Goal: Task Accomplishment & Management: Use online tool/utility

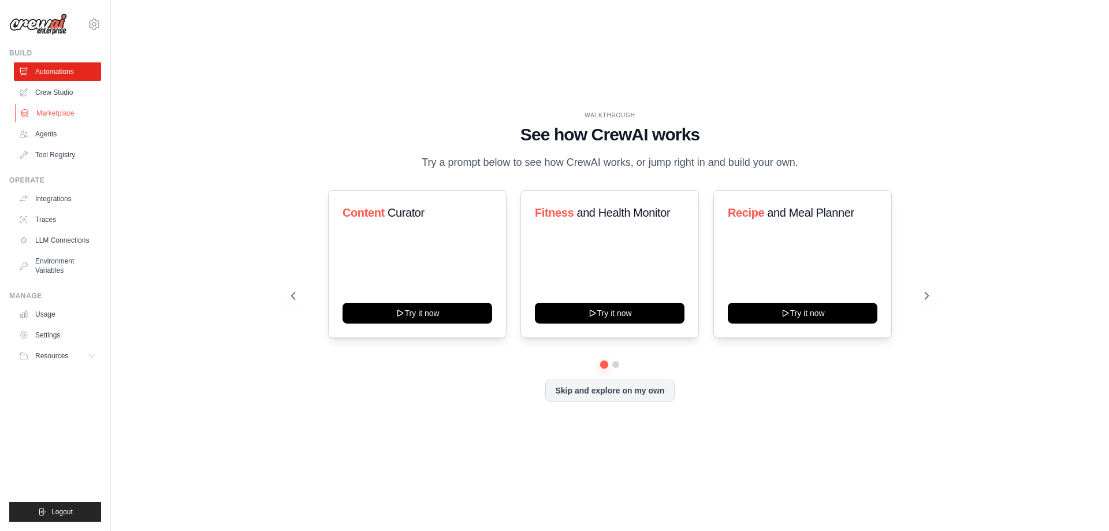
click at [51, 115] on link "Marketplace" at bounding box center [58, 113] width 87 height 18
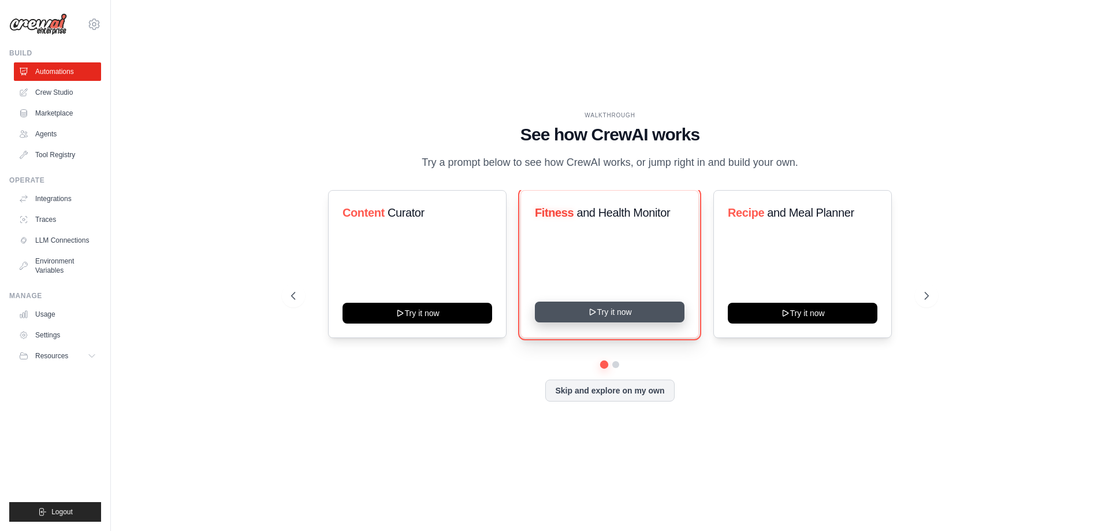
click at [611, 313] on button "Try it now" at bounding box center [610, 311] width 150 height 21
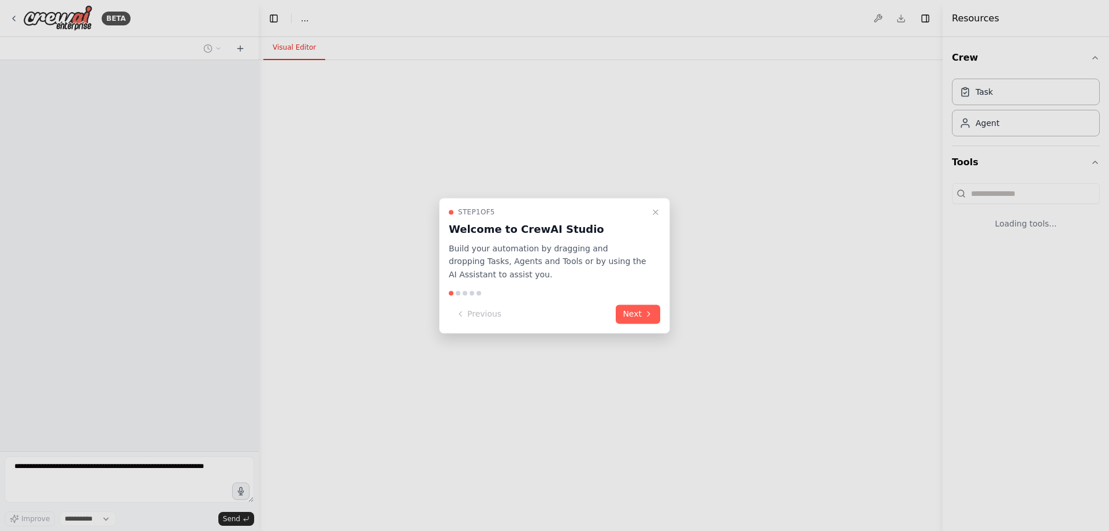
select select "****"
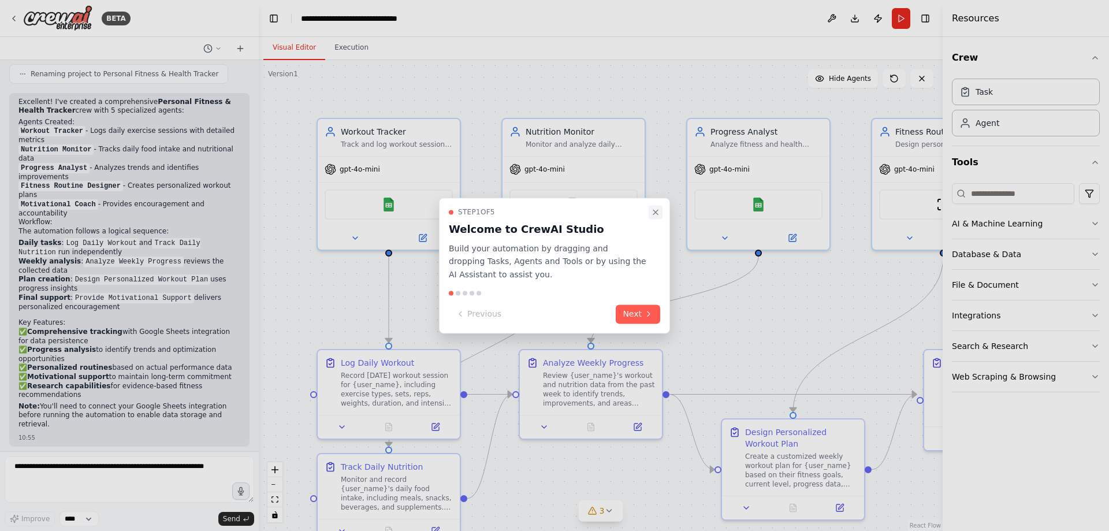
click at [656, 211] on icon "Close walkthrough" at bounding box center [655, 212] width 5 height 5
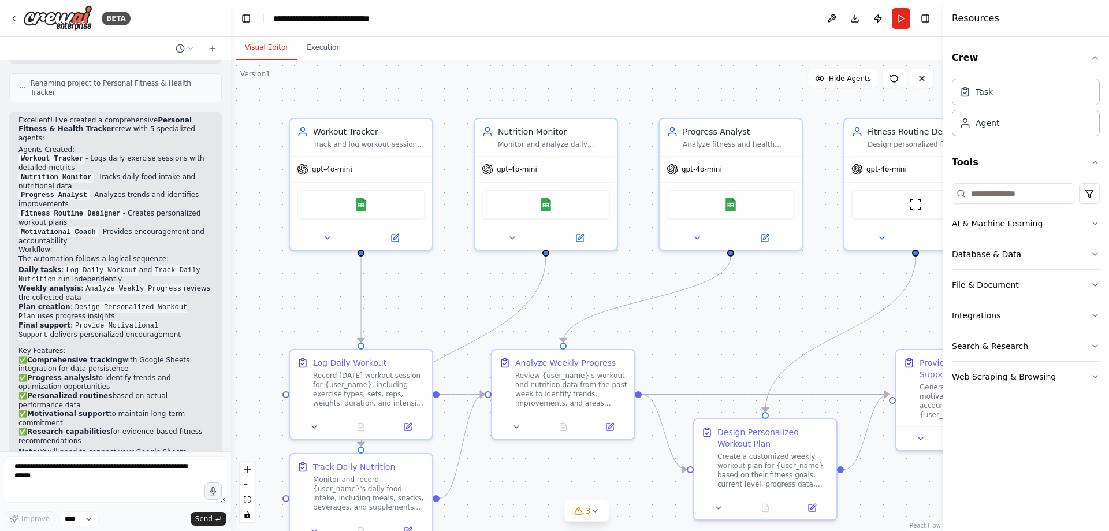
scroll to position [1403, 0]
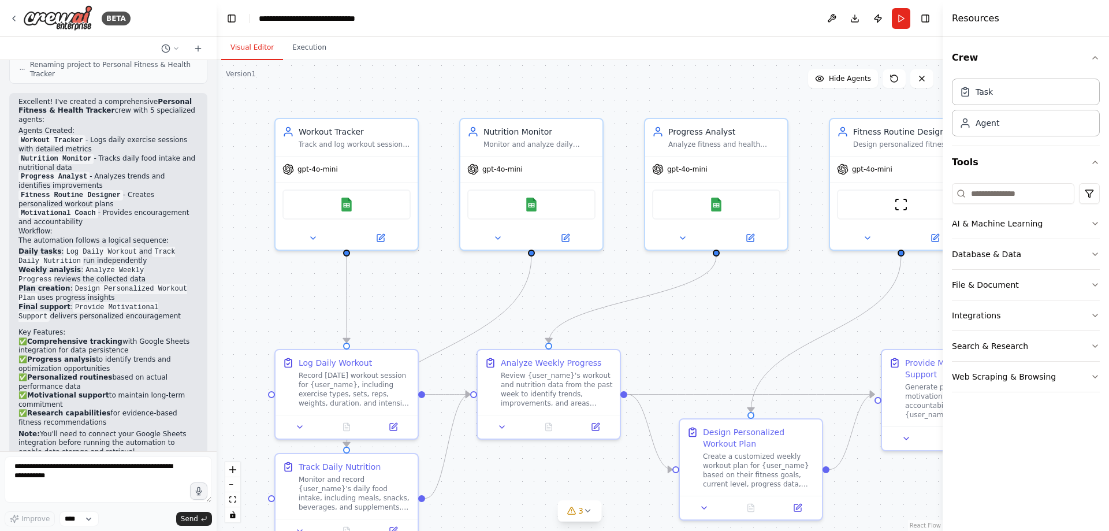
drag, startPoint x: 254, startPoint y: 373, endPoint x: 217, endPoint y: 92, distance: 283.1
click at [217, 92] on div "BETA Set up a crew that tracks your workouts, monitors nutrition intake, analyz…" at bounding box center [554, 265] width 1109 height 531
click at [233, 485] on button "zoom out" at bounding box center [232, 484] width 15 height 15
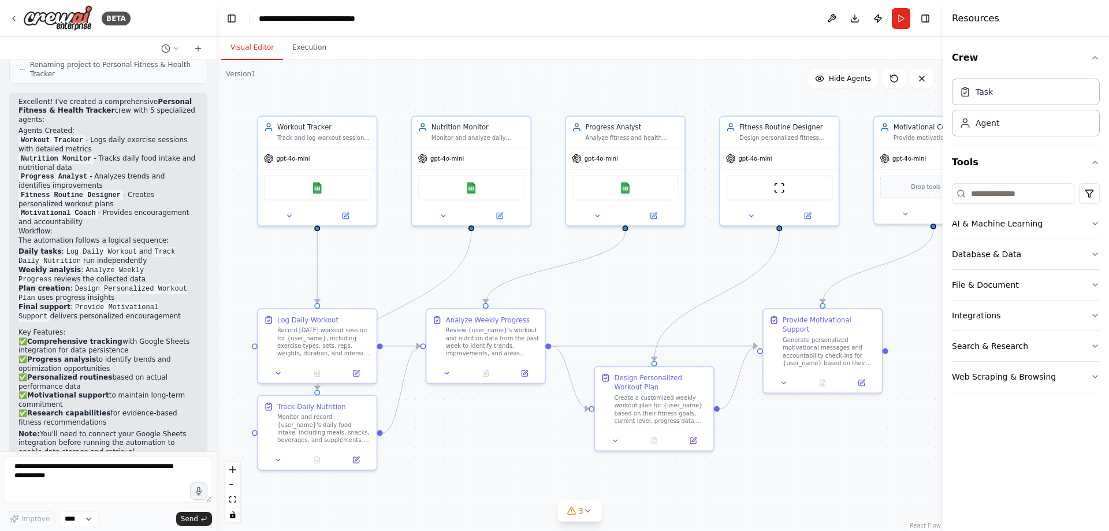
drag, startPoint x: 709, startPoint y: 328, endPoint x: 641, endPoint y: 296, distance: 74.6
click at [641, 296] on div ".deletable-edge-delete-btn { width: 20px; height: 20px; border: 0px solid #ffff…" at bounding box center [580, 295] width 726 height 471
click at [232, 486] on button "zoom out" at bounding box center [232, 484] width 15 height 15
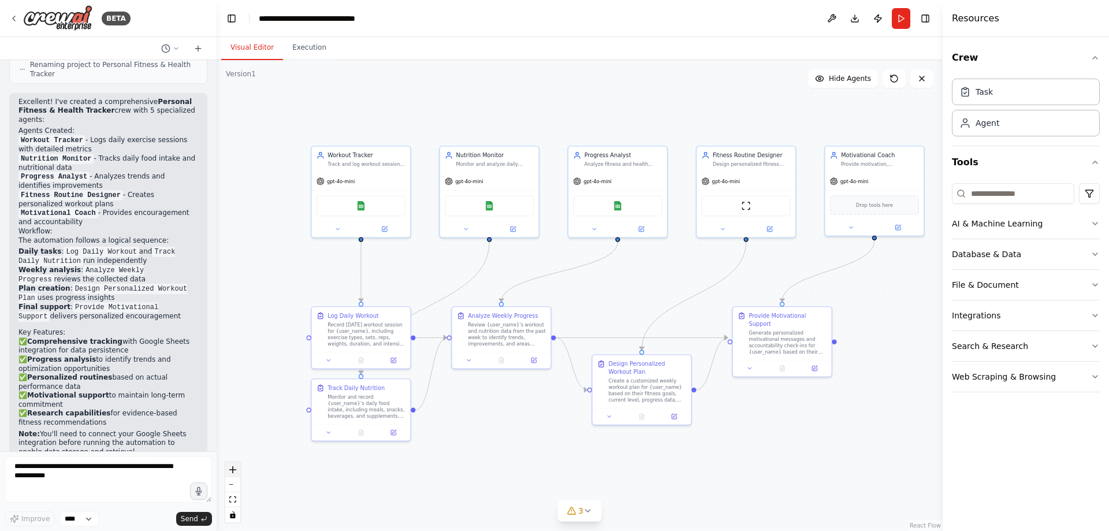
click at [234, 472] on icon "zoom in" at bounding box center [232, 469] width 7 height 7
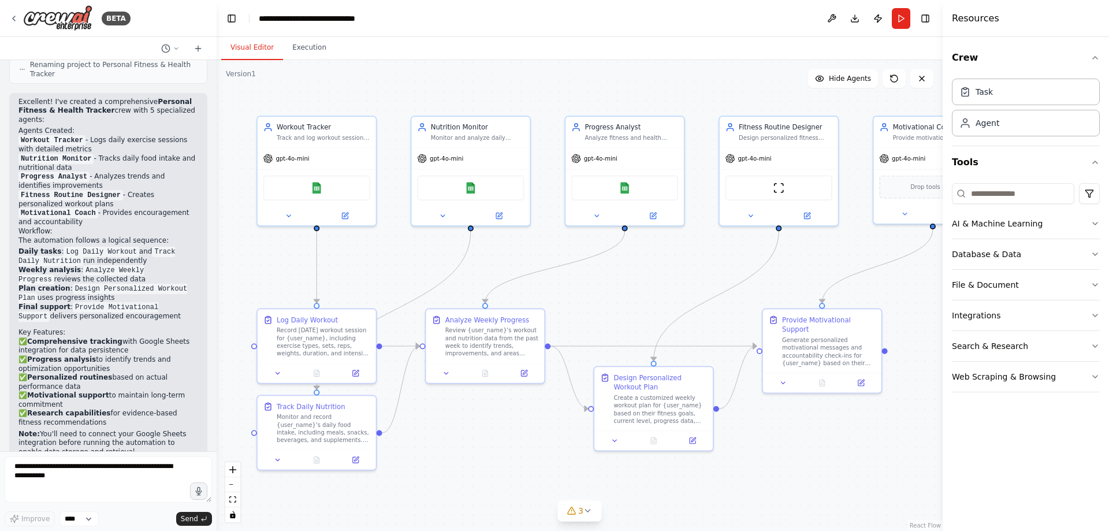
click at [219, 295] on div ".deletable-edge-delete-btn { width: 20px; height: 20px; border: 0px solid #ffff…" at bounding box center [580, 295] width 726 height 471
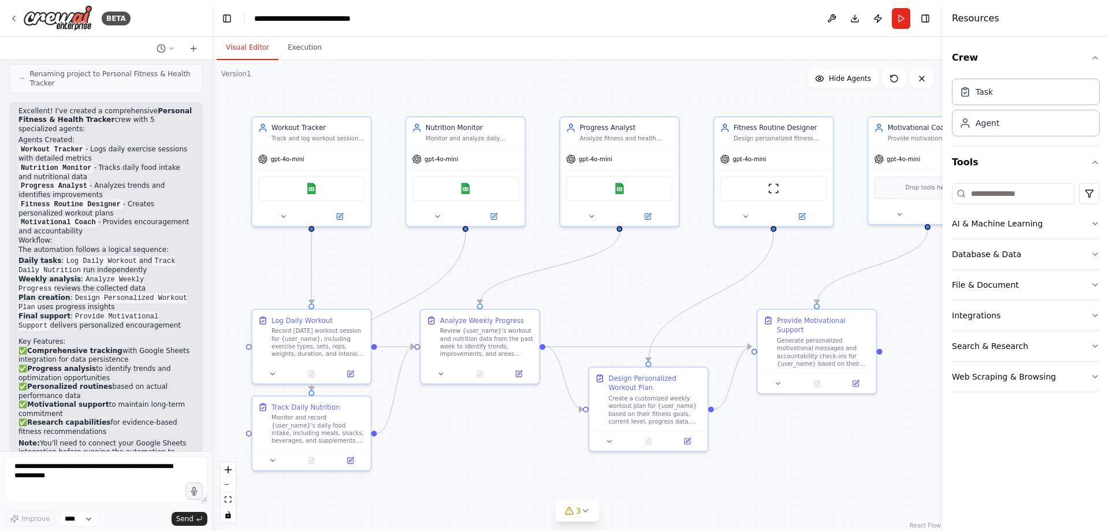
drag, startPoint x: 212, startPoint y: 293, endPoint x: 218, endPoint y: 304, distance: 12.7
click at [212, 326] on div "BETA Set up a crew that tracks your workouts, monitors nutrition intake, analyz…" at bounding box center [554, 265] width 1109 height 531
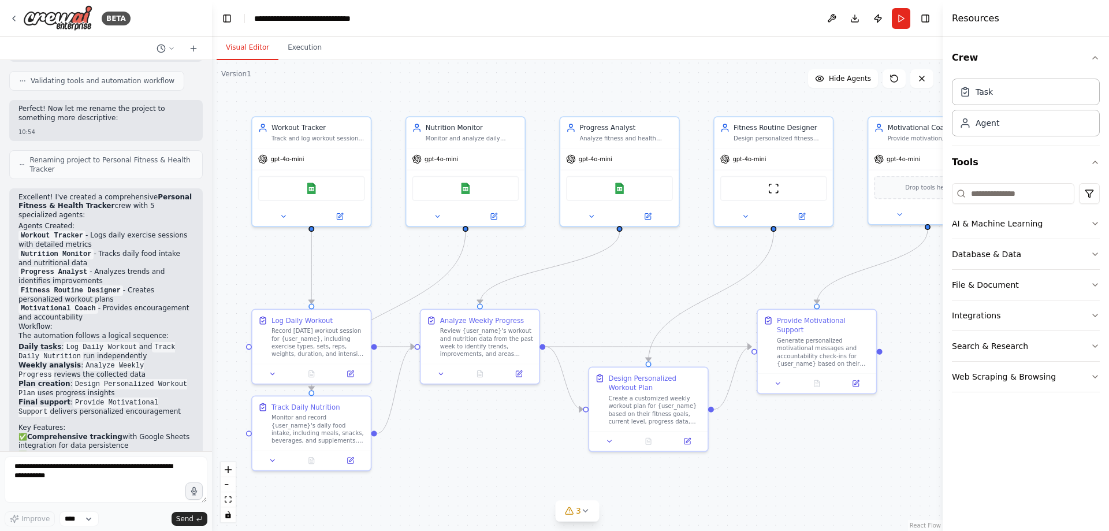
scroll to position [1288, 0]
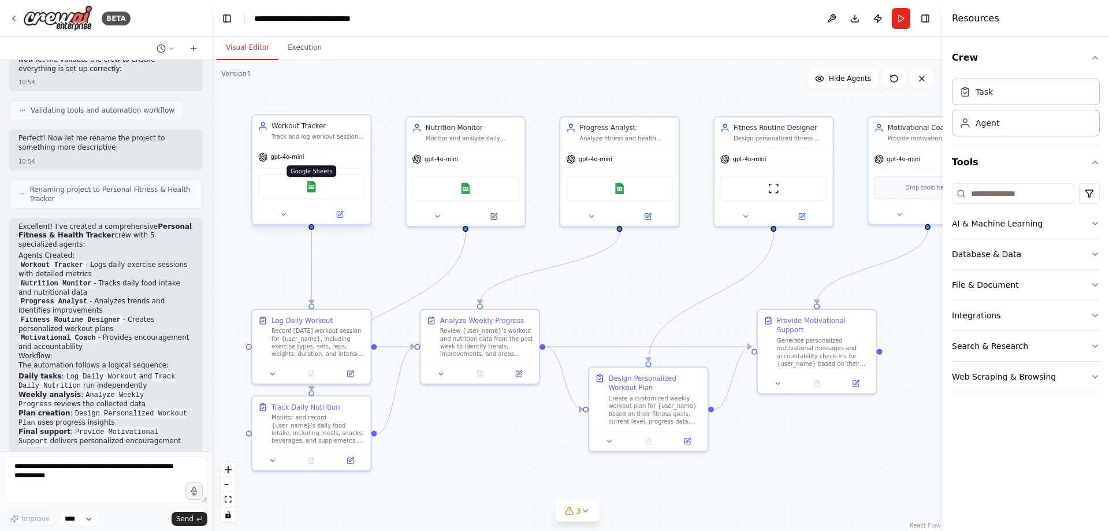
click at [307, 183] on img at bounding box center [311, 187] width 12 height 12
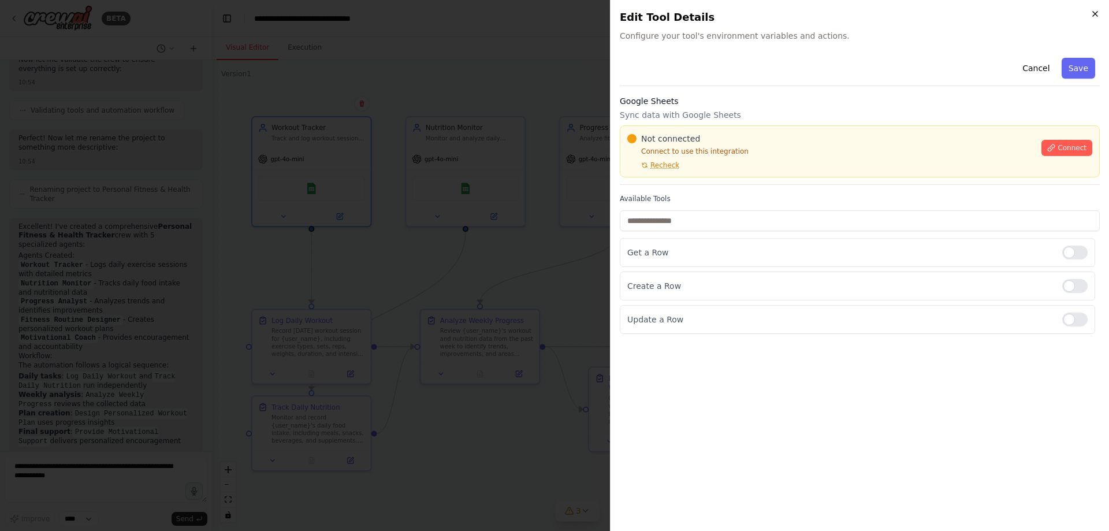
click at [1092, 12] on icon "button" at bounding box center [1094, 13] width 9 height 9
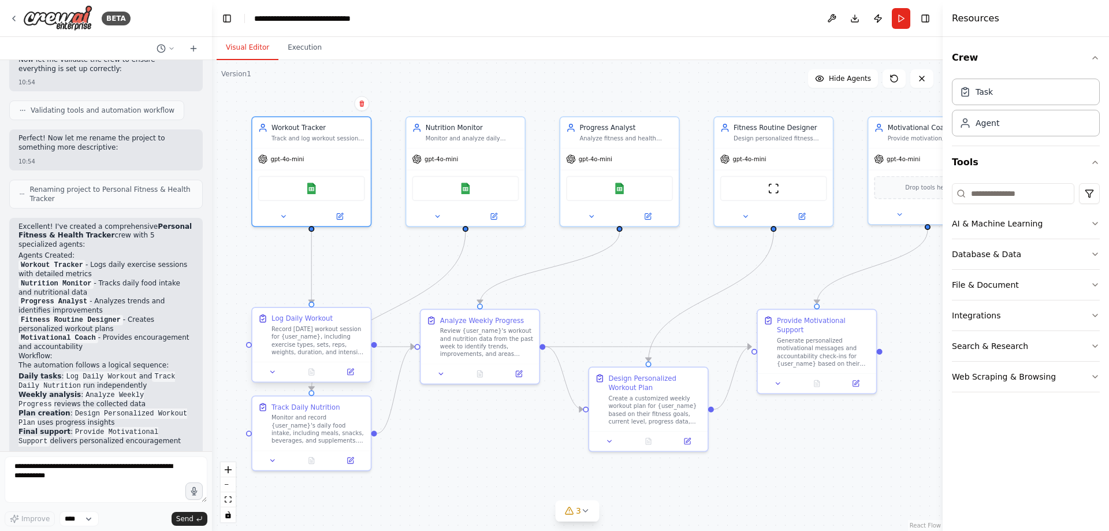
click at [316, 345] on div "Record today's workout session for {user_name}, including exercise types, sets,…" at bounding box center [318, 340] width 94 height 31
click at [350, 375] on icon at bounding box center [350, 372] width 6 height 6
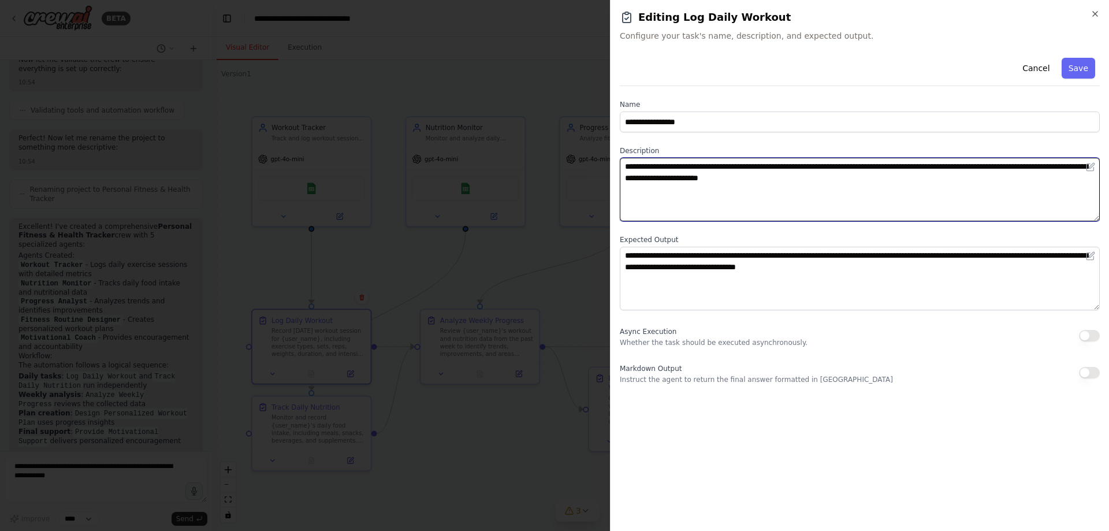
drag, startPoint x: 819, startPoint y: 178, endPoint x: 611, endPoint y: 155, distance: 209.6
click at [611, 155] on div "**********" at bounding box center [859, 265] width 499 height 531
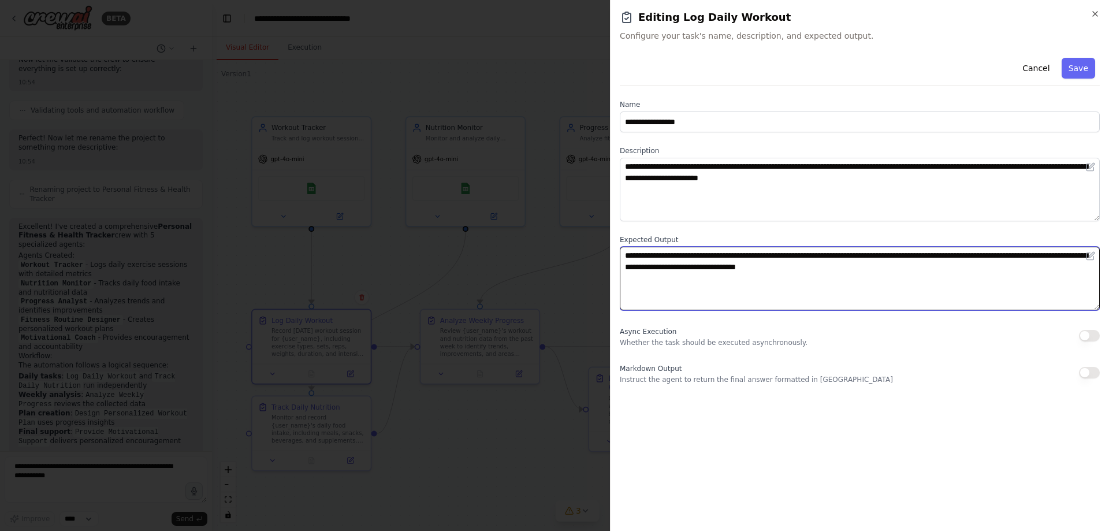
drag, startPoint x: 787, startPoint y: 276, endPoint x: 588, endPoint y: 252, distance: 200.7
click at [588, 252] on body "BETA Set up a crew that tracks your workouts, monitors nutrition intake, analyz…" at bounding box center [554, 265] width 1109 height 531
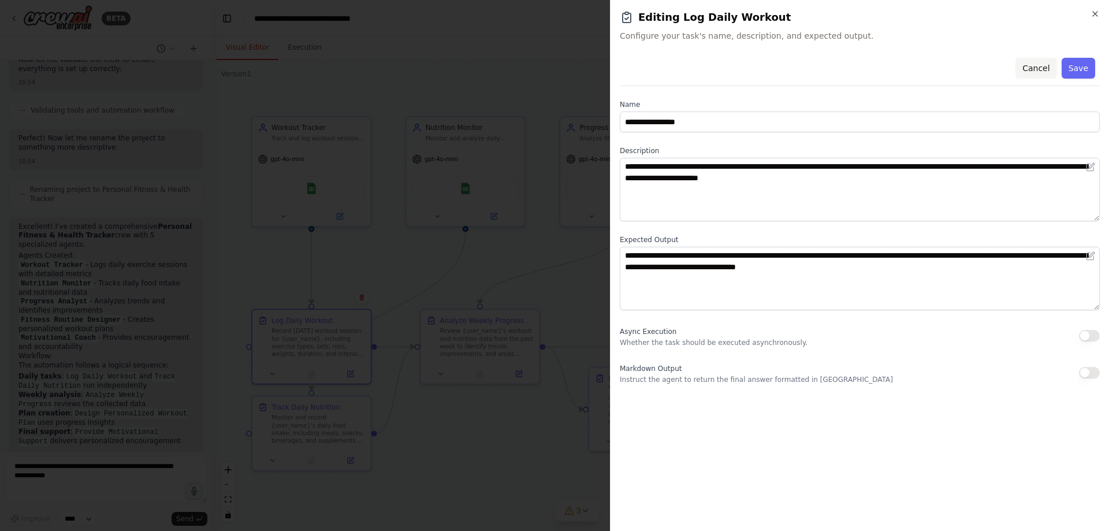
click at [1045, 66] on button "Cancel" at bounding box center [1035, 68] width 41 height 21
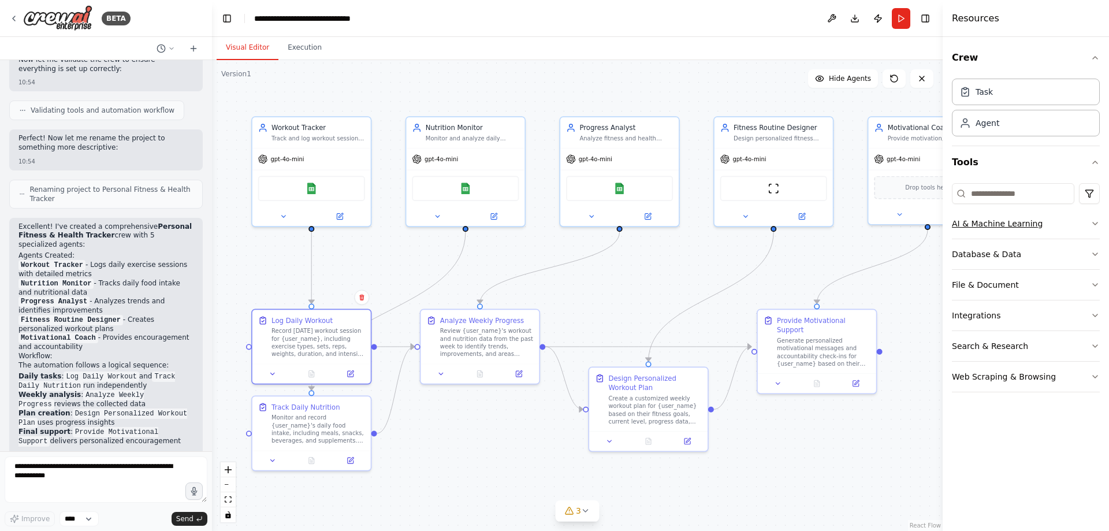
click at [1096, 223] on icon "button" at bounding box center [1094, 223] width 9 height 9
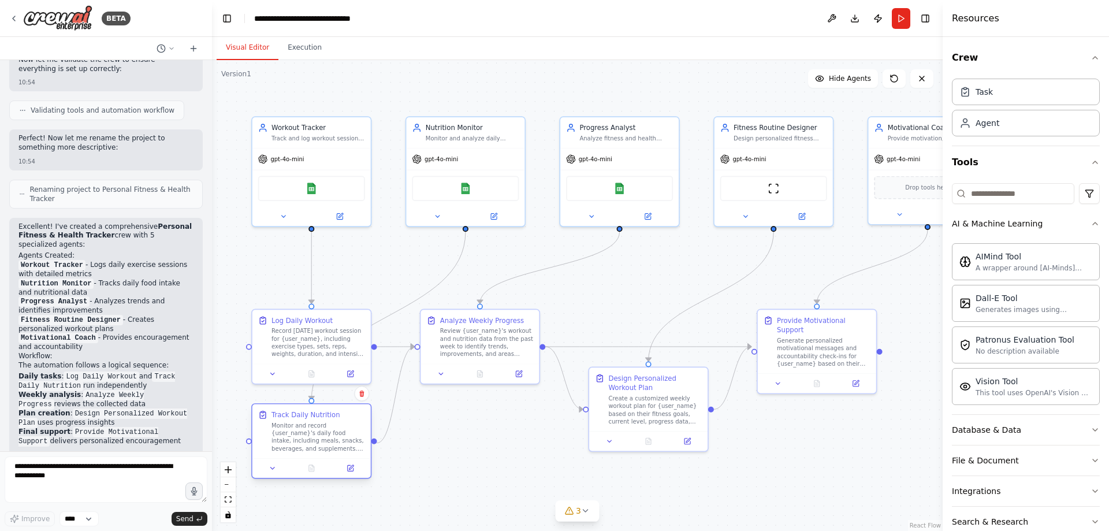
drag, startPoint x: 314, startPoint y: 427, endPoint x: 315, endPoint y: 442, distance: 15.0
click at [315, 442] on div "Monitor and record {user_name}'s daily food intake, including meals, snacks, be…" at bounding box center [318, 436] width 94 height 31
click at [584, 509] on icon at bounding box center [585, 510] width 9 height 9
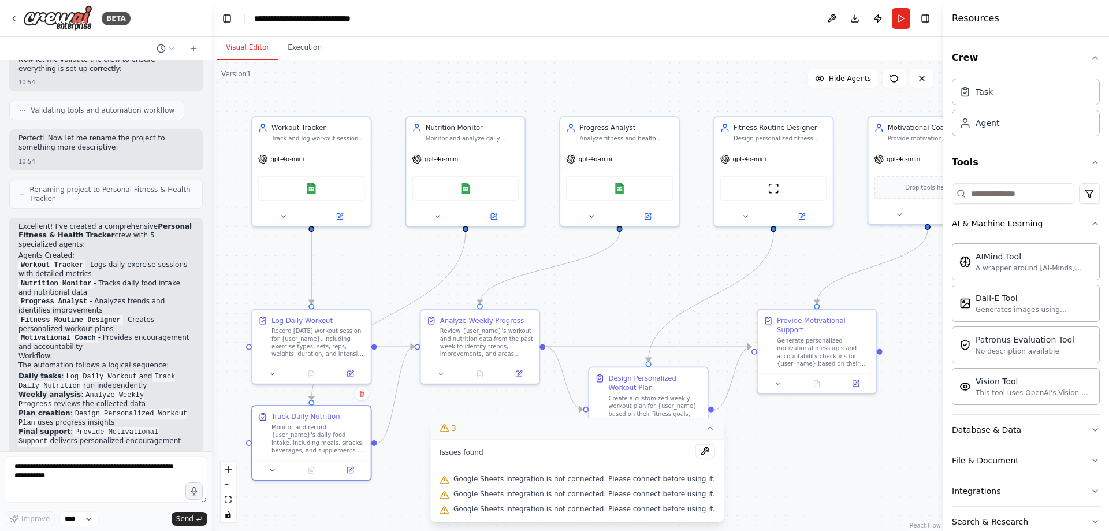
click at [793, 505] on div ".deletable-edge-delete-btn { width: 20px; height: 20px; border: 0px solid #ffff…" at bounding box center [577, 295] width 730 height 471
click at [706, 431] on icon at bounding box center [710, 427] width 9 height 9
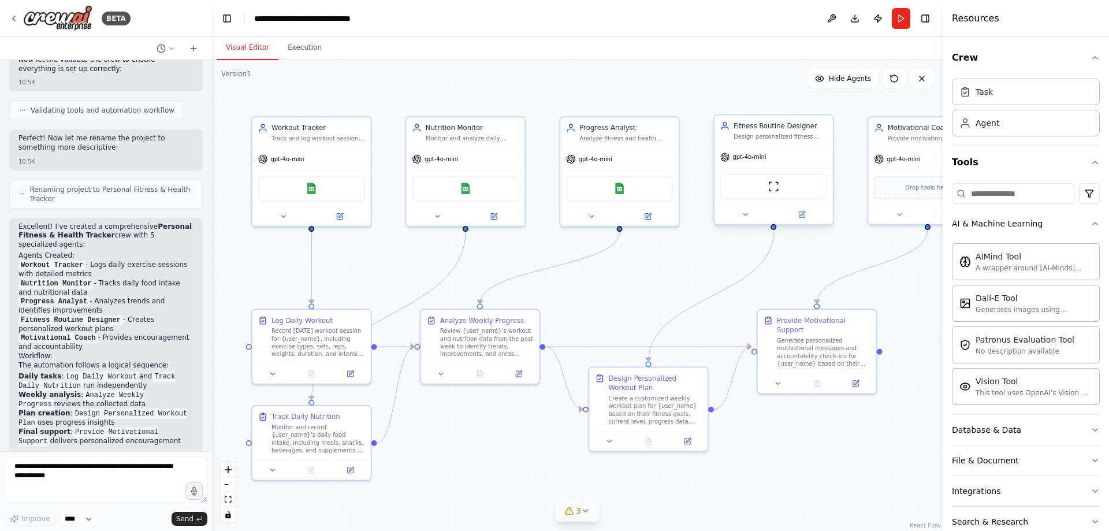
click at [782, 141] on div "Fitness Routine Designer Design personalized fitness routines for {user_name} b…" at bounding box center [773, 130] width 118 height 31
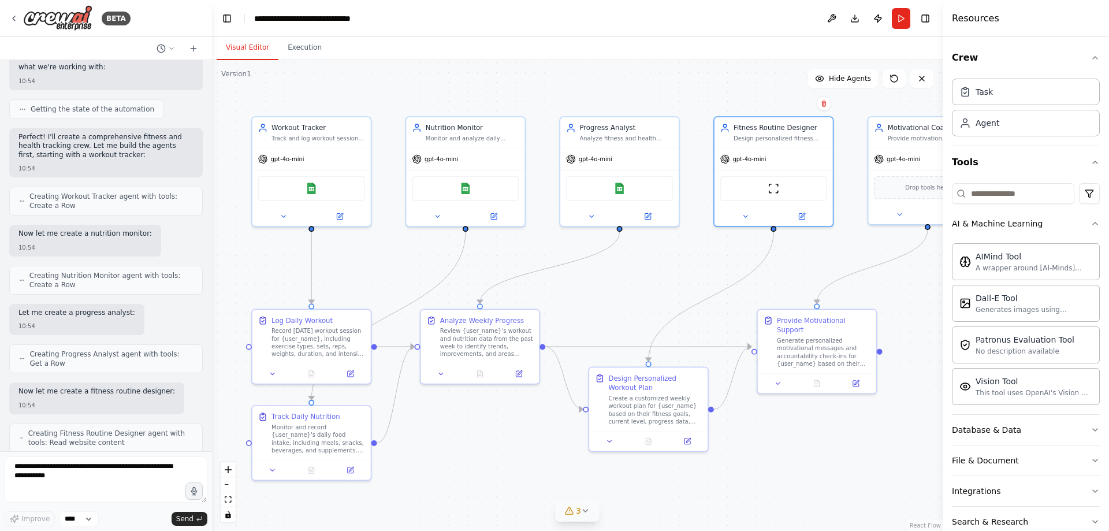
scroll to position [1475, 0]
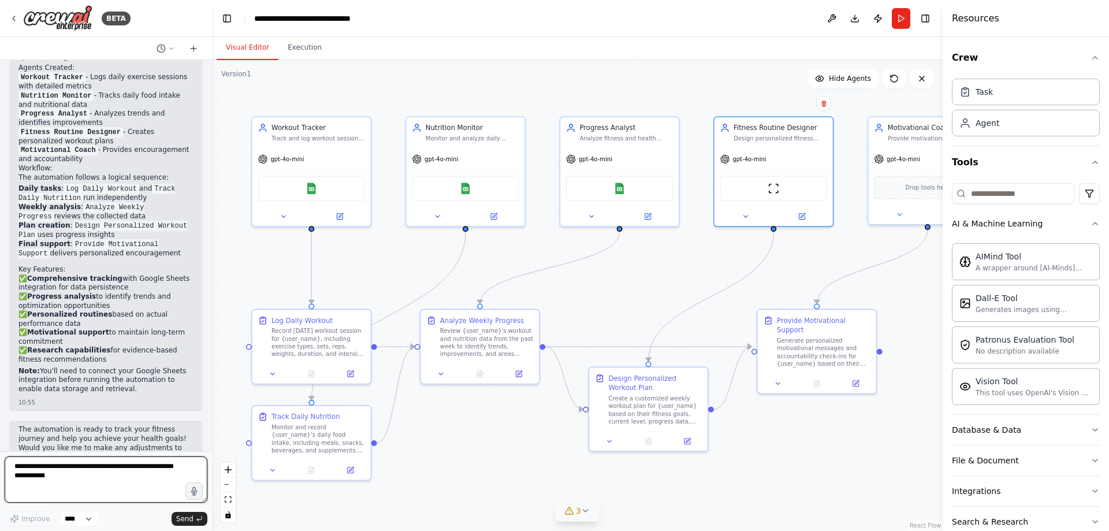
click at [84, 480] on textarea at bounding box center [106, 479] width 203 height 46
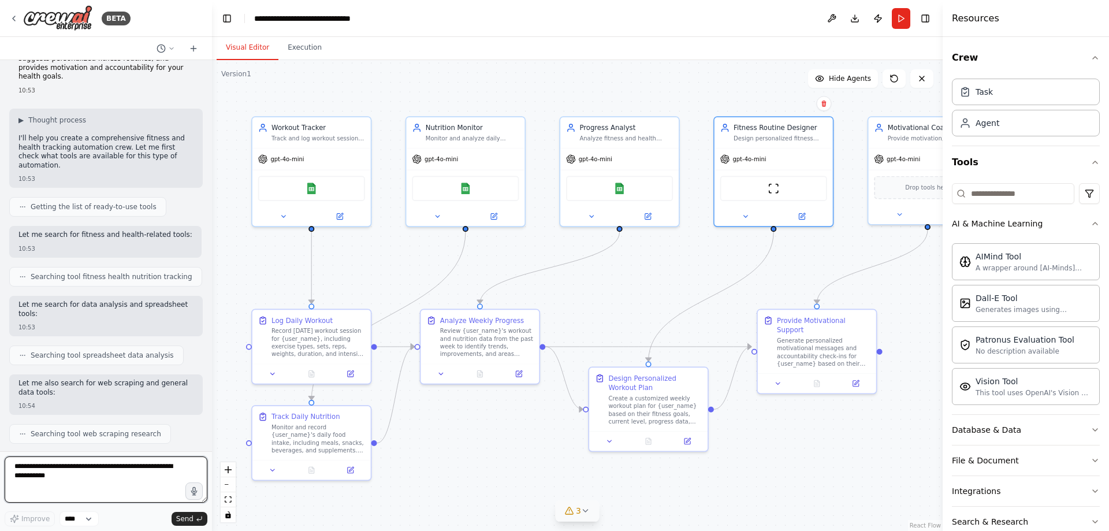
scroll to position [0, 0]
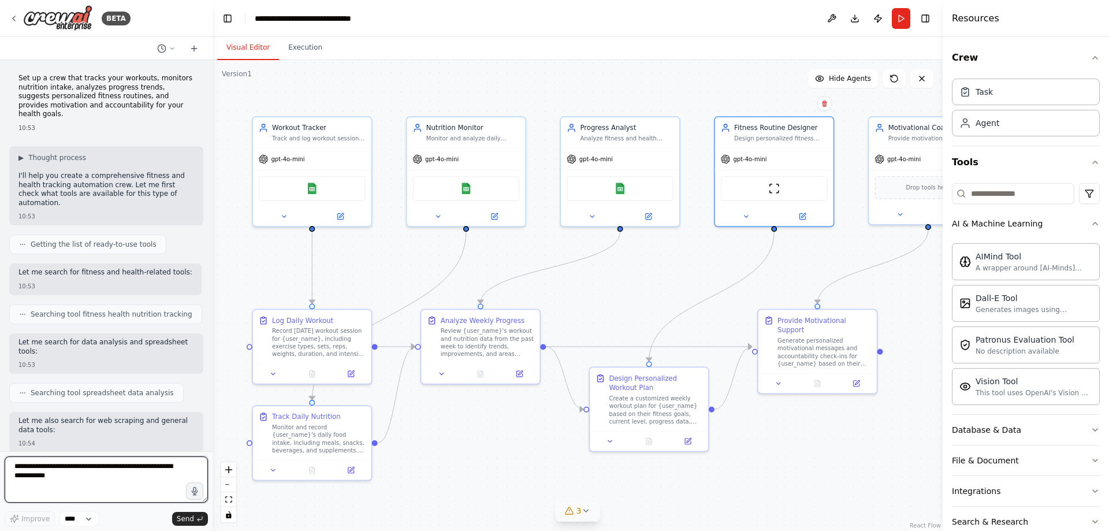
drag, startPoint x: 208, startPoint y: 114, endPoint x: 212, endPoint y: 140, distance: 26.3
click at [212, 140] on div "BETA Set up a crew that tracks your workouts, monitors nutrition intake, analyz…" at bounding box center [554, 265] width 1109 height 531
drag, startPoint x: 208, startPoint y: 135, endPoint x: 211, endPoint y: 158, distance: 22.7
click at [211, 158] on div "BETA Set up a crew that tracks your workouts, monitors nutrition intake, analyz…" at bounding box center [554, 265] width 1109 height 531
click at [170, 46] on icon at bounding box center [170, 48] width 7 height 7
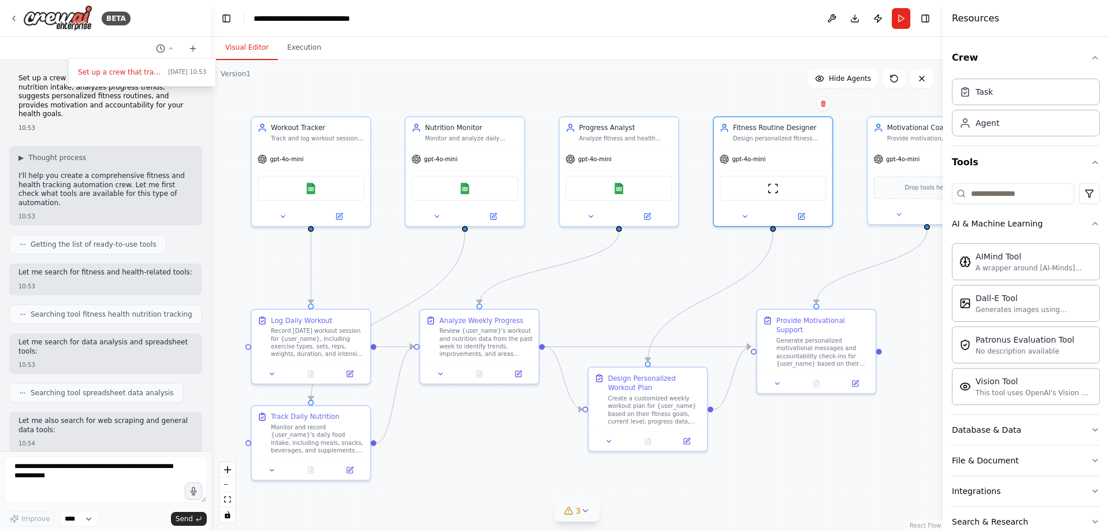
drag, startPoint x: 171, startPoint y: 48, endPoint x: 180, endPoint y: 47, distance: 8.7
click at [171, 48] on div at bounding box center [105, 265] width 211 height 531
click at [1090, 62] on icon "button" at bounding box center [1094, 57] width 9 height 9
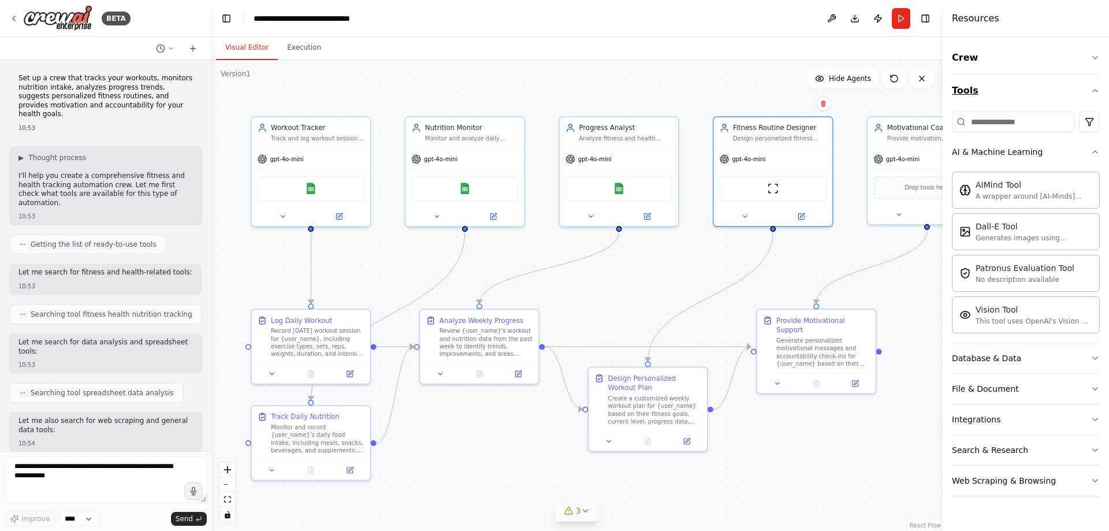
click at [1099, 89] on div "Crew Tools AI & Machine Learning AIMind Tool A wrapper around [AI-Minds](https:…" at bounding box center [1025, 284] width 166 height 494
click at [1094, 92] on icon "button" at bounding box center [1094, 90] width 9 height 9
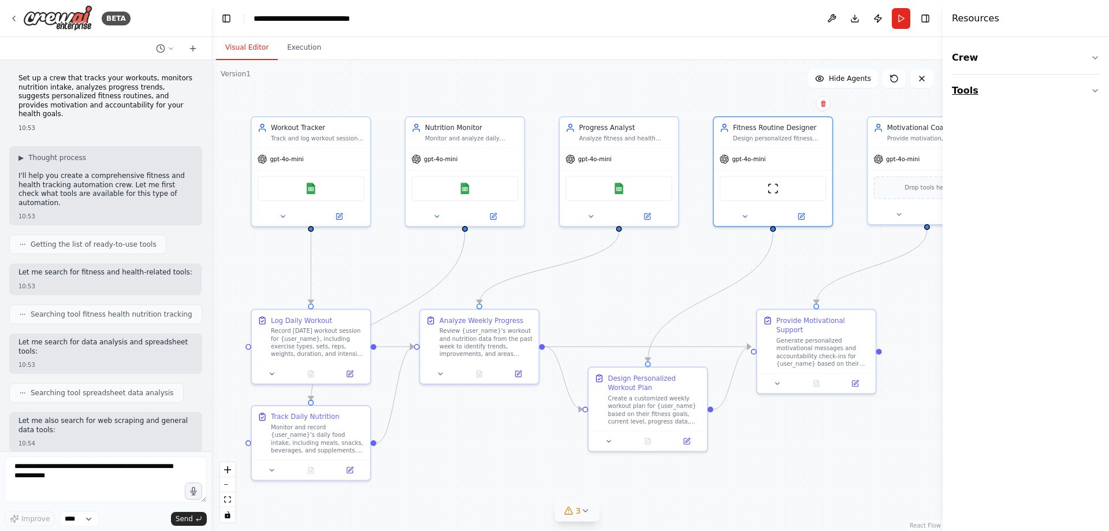
click at [1091, 83] on button "Tools" at bounding box center [1025, 90] width 148 height 32
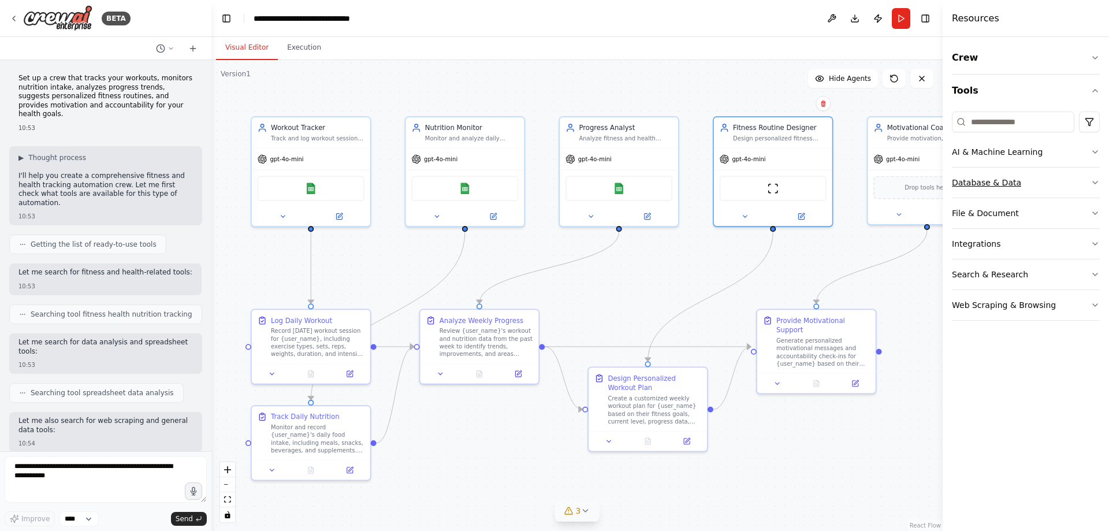
click at [1094, 188] on button "Database & Data" at bounding box center [1025, 182] width 148 height 30
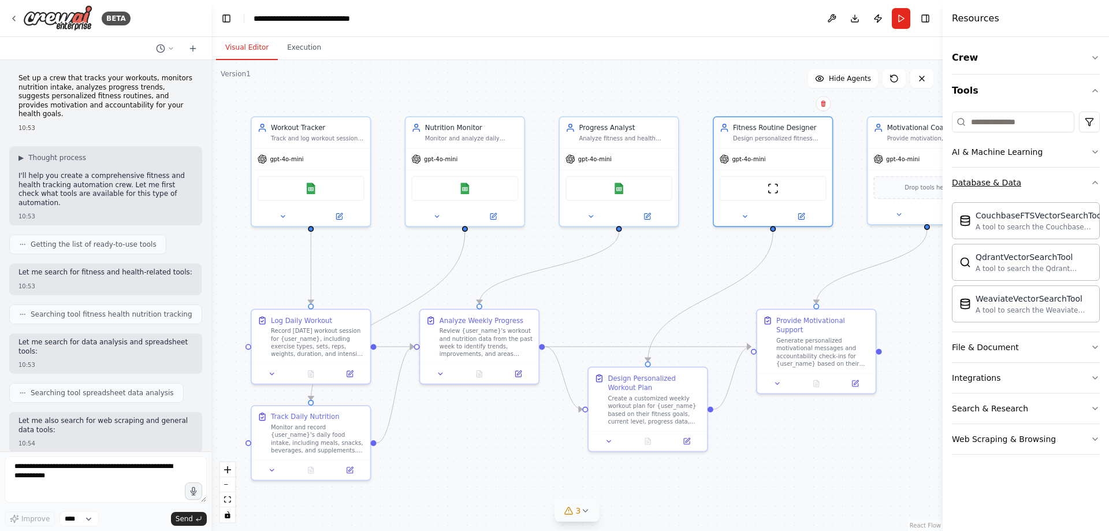
click at [1094, 177] on button "Database & Data" at bounding box center [1025, 182] width 148 height 30
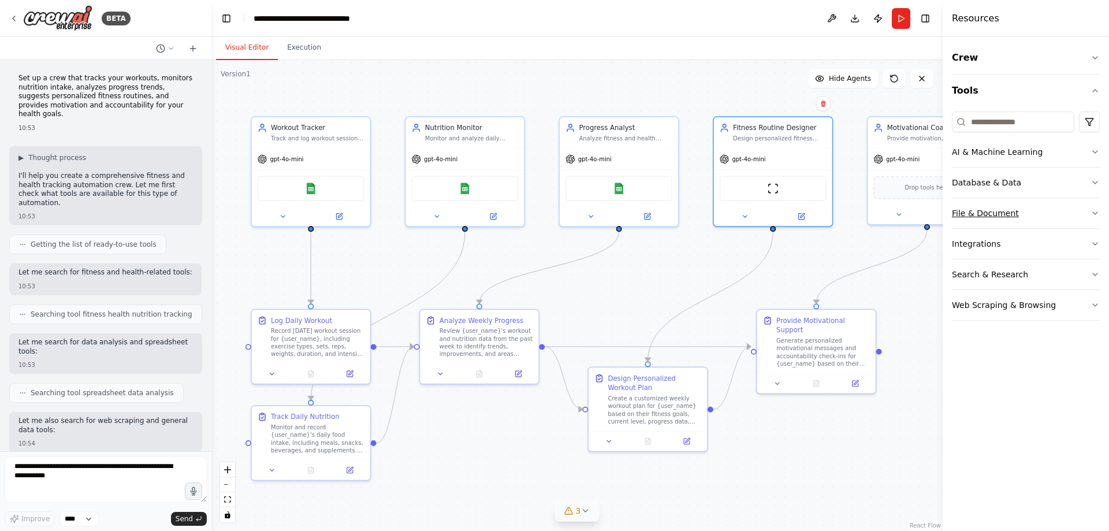
click at [1096, 214] on icon "button" at bounding box center [1094, 212] width 9 height 9
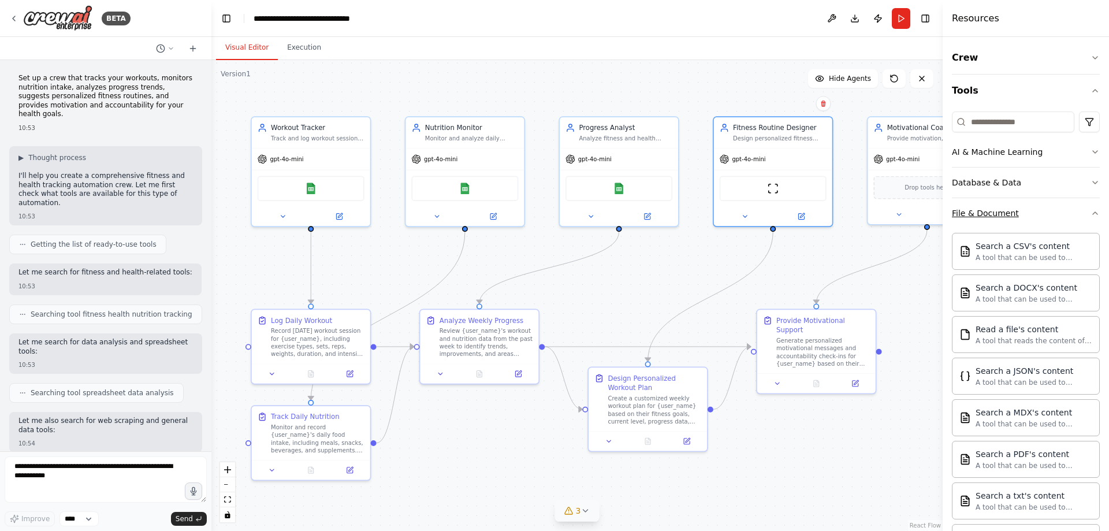
click at [1090, 212] on icon "button" at bounding box center [1094, 212] width 9 height 9
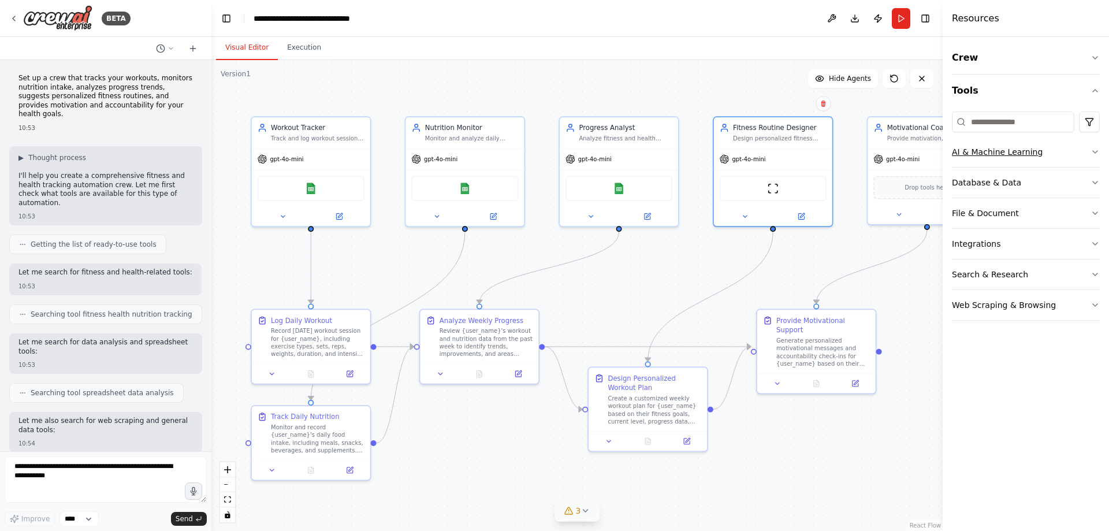
click at [1094, 152] on icon "button" at bounding box center [1094, 151] width 9 height 9
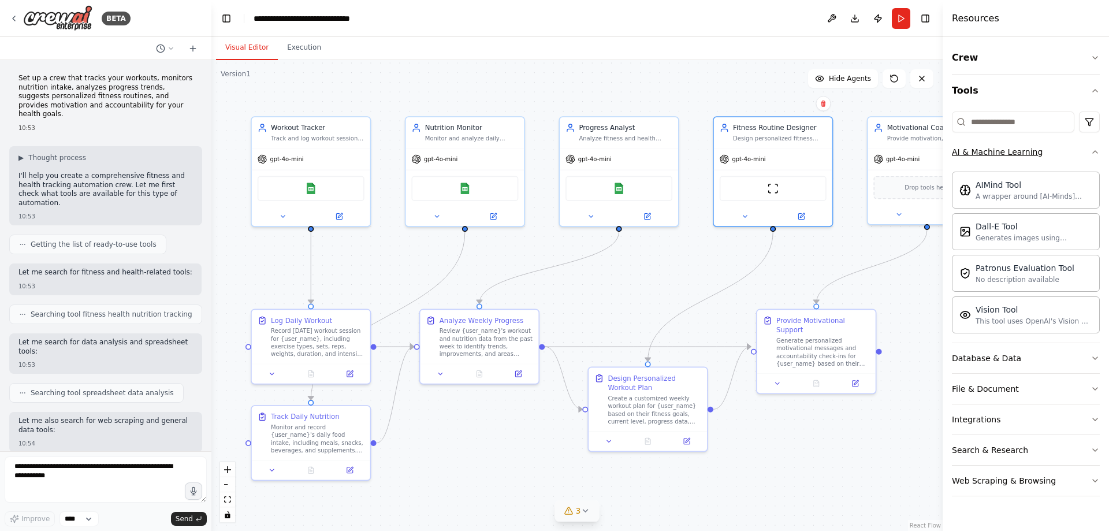
click at [1095, 149] on icon "button" at bounding box center [1094, 151] width 9 height 9
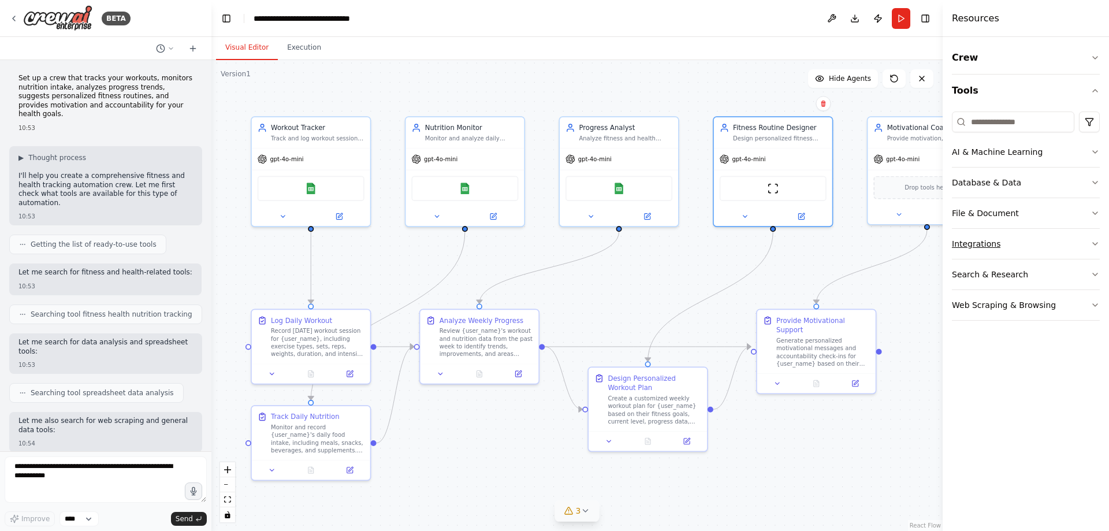
click at [1096, 246] on icon "button" at bounding box center [1094, 243] width 9 height 9
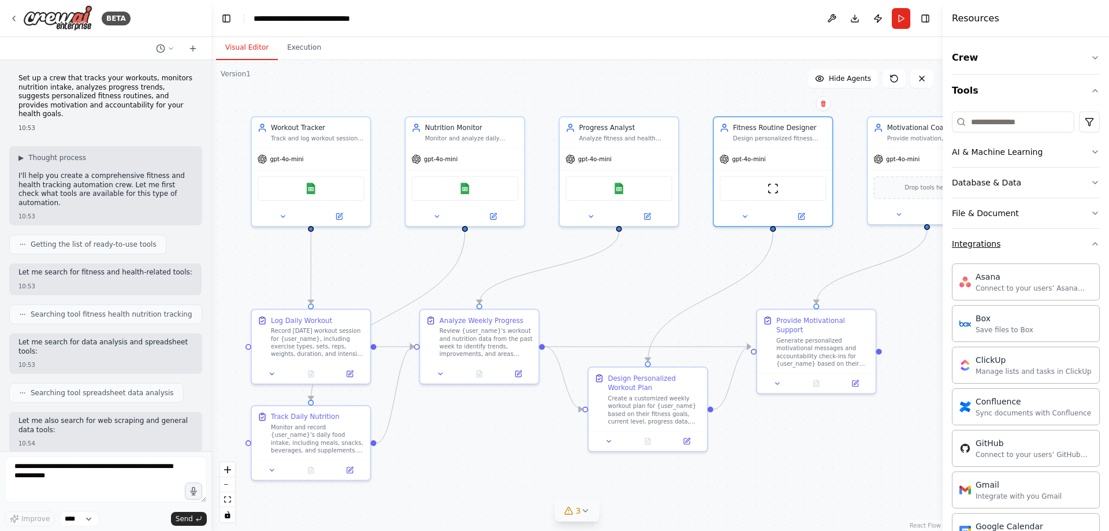
click at [1090, 245] on icon "button" at bounding box center [1094, 243] width 9 height 9
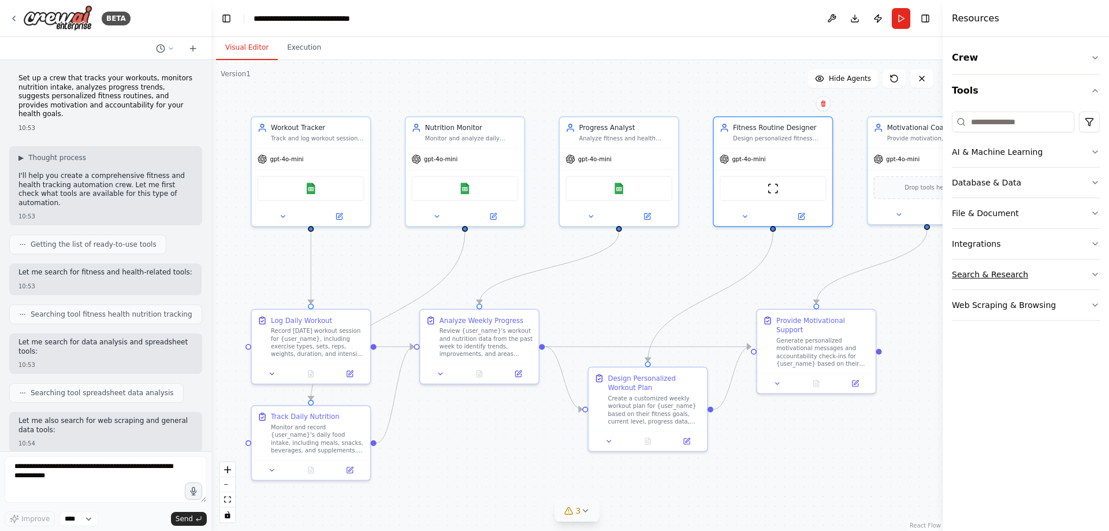
click at [1096, 276] on icon "button" at bounding box center [1094, 274] width 9 height 9
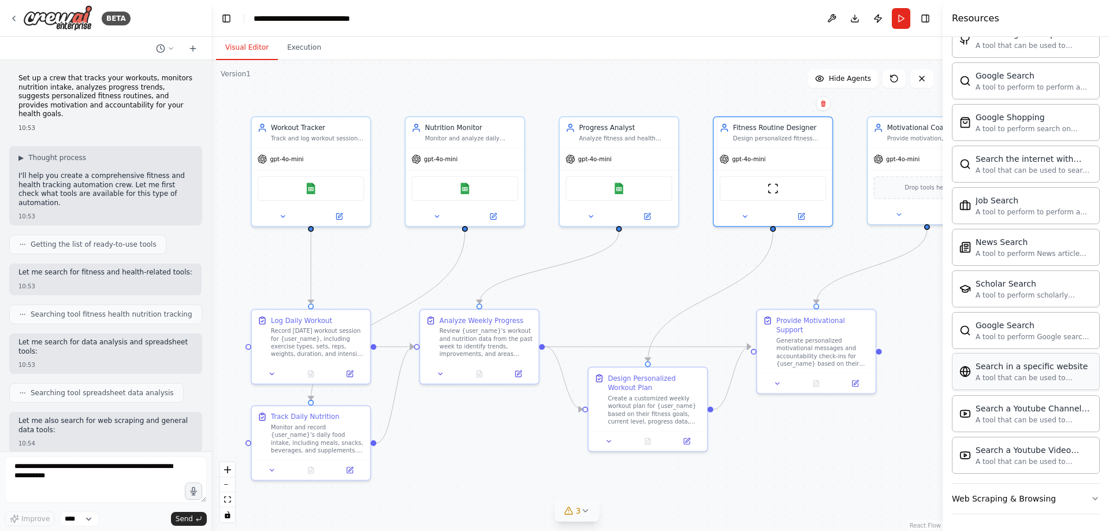
scroll to position [400, 0]
click at [786, 191] on img at bounding box center [783, 187] width 12 height 12
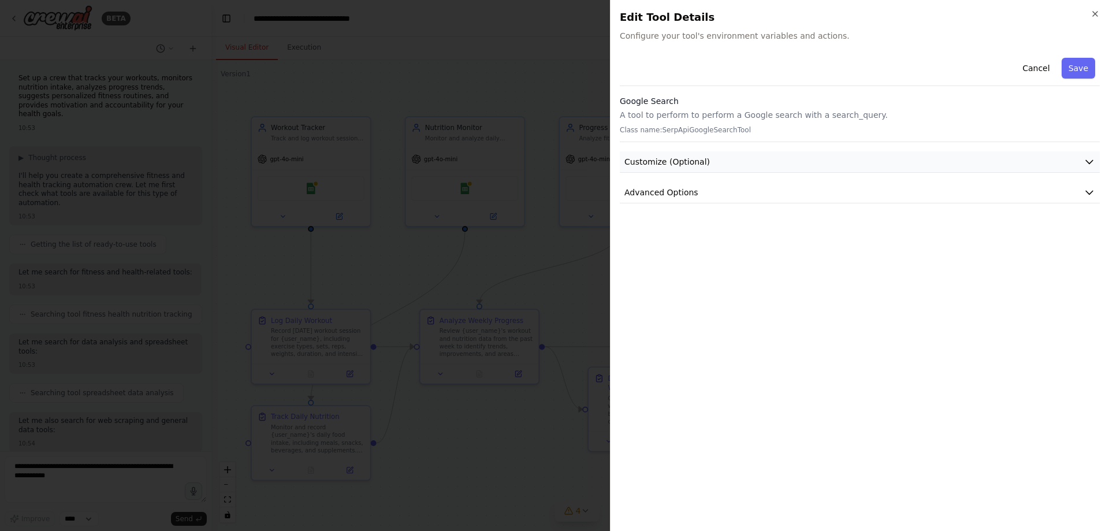
click at [1095, 166] on button "Customize (Optional)" at bounding box center [860, 161] width 480 height 21
click at [1088, 161] on icon "button" at bounding box center [1088, 161] width 7 height 3
click at [1089, 192] on icon "button" at bounding box center [1089, 192] width 12 height 12
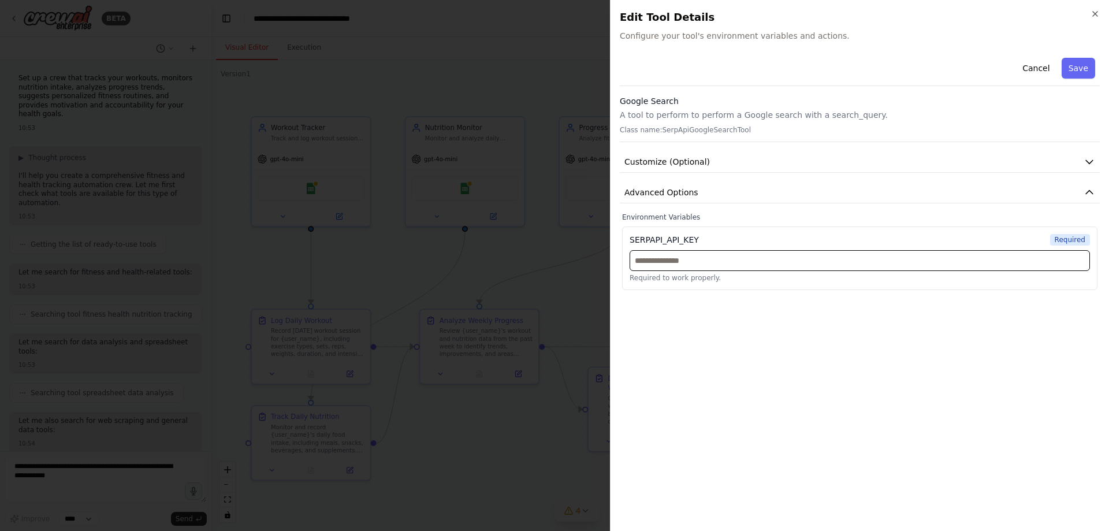
click at [715, 263] on input "text" at bounding box center [859, 260] width 460 height 21
click at [1092, 7] on div "Close Edit Tool Details Configure your tool's environment variables and actions…" at bounding box center [859, 265] width 499 height 531
click at [1093, 13] on icon "button" at bounding box center [1094, 13] width 9 height 9
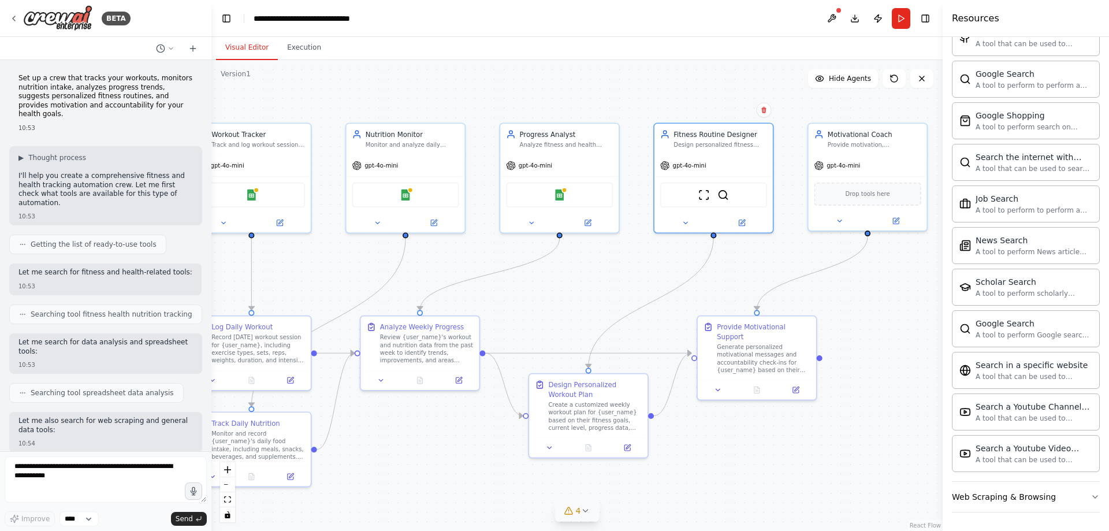
click at [547, 301] on div ".deletable-edge-delete-btn { width: 20px; height: 20px; border: 0px solid #ffff…" at bounding box center [576, 295] width 731 height 471
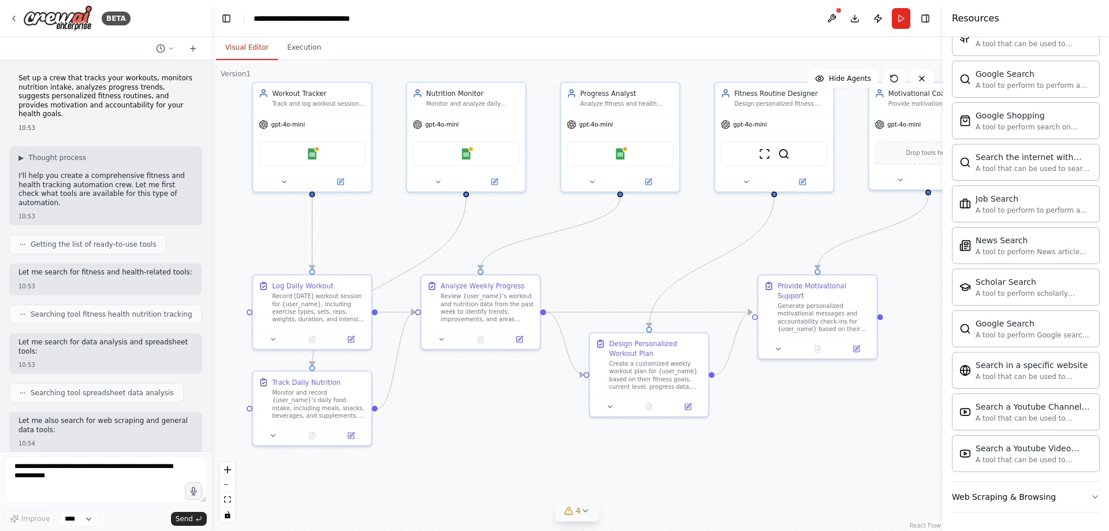
drag, startPoint x: 553, startPoint y: 301, endPoint x: 599, endPoint y: 254, distance: 65.3
click at [600, 254] on div ".deletable-edge-delete-btn { width: 20px; height: 20px; border: 0px solid #ffff…" at bounding box center [576, 295] width 731 height 471
click at [487, 300] on div "Review {user_name}'s workout and nutrition data from the past week to identify …" at bounding box center [487, 301] width 94 height 31
click at [520, 334] on icon at bounding box center [519, 333] width 6 height 6
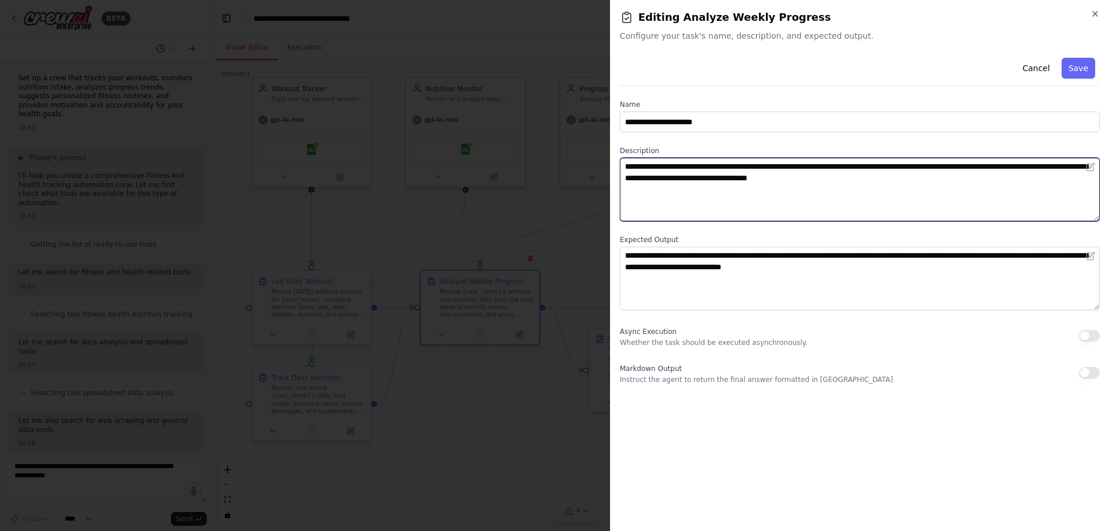
drag, startPoint x: 650, startPoint y: 166, endPoint x: 695, endPoint y: 170, distance: 44.6
click at [695, 170] on textarea "**********" at bounding box center [860, 190] width 480 height 64
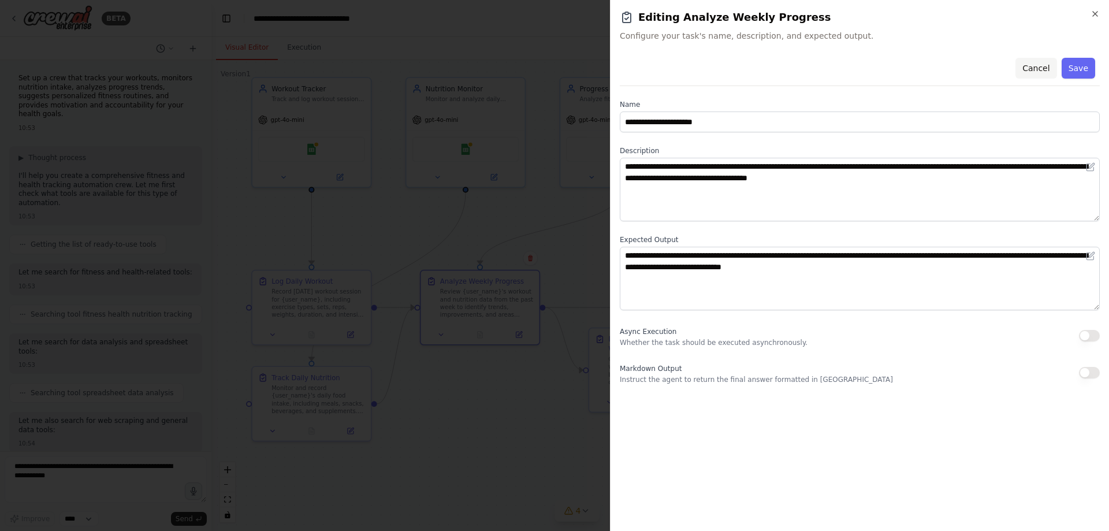
click at [1033, 70] on button "Cancel" at bounding box center [1035, 68] width 41 height 21
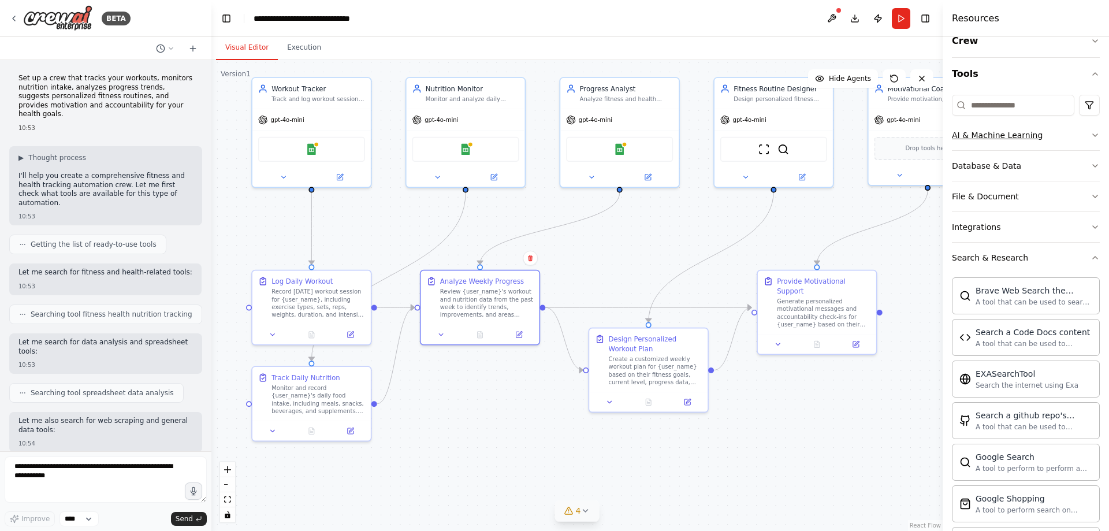
scroll to position [0, 0]
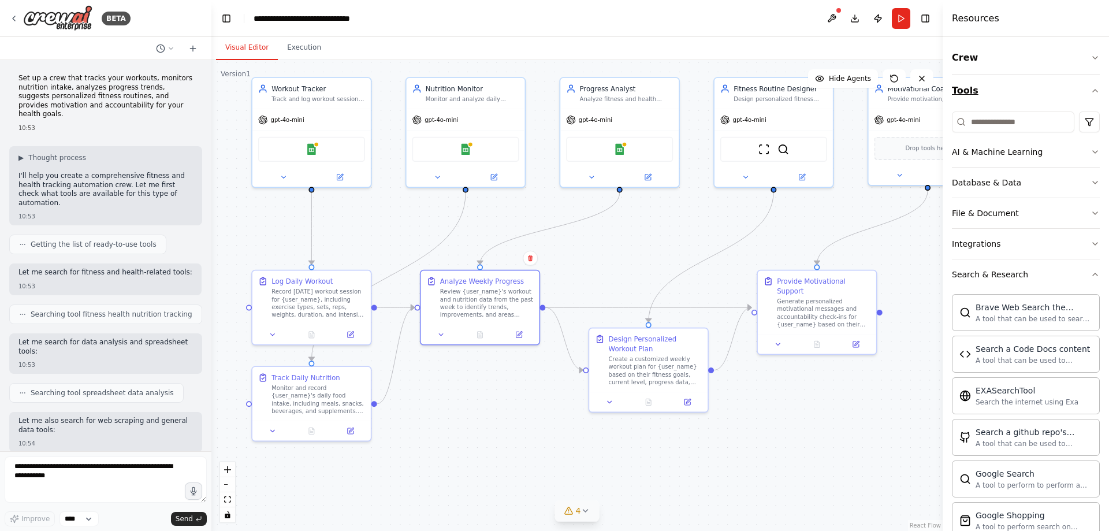
click at [1090, 92] on icon "button" at bounding box center [1094, 90] width 9 height 9
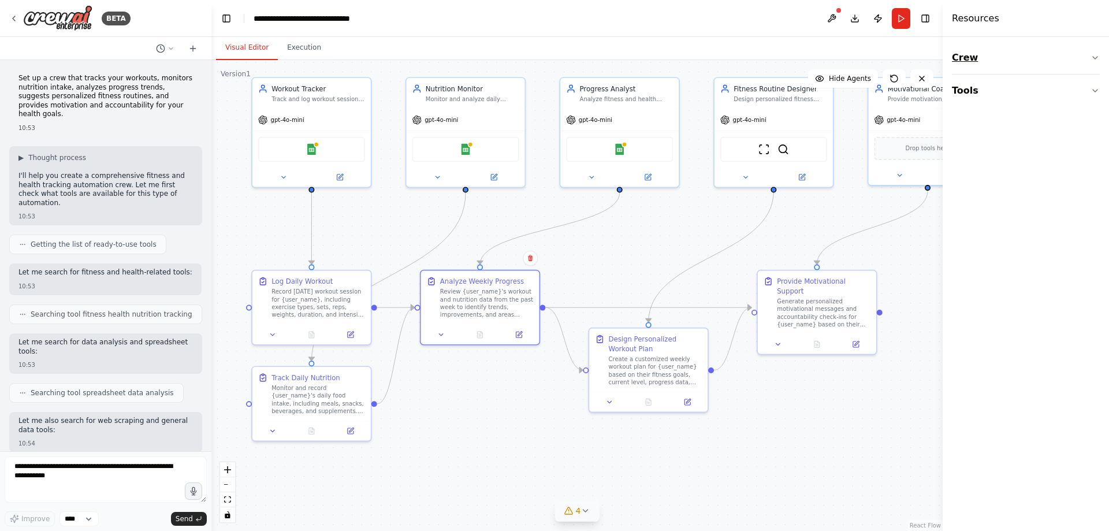
click at [1094, 59] on icon "button" at bounding box center [1094, 57] width 9 height 9
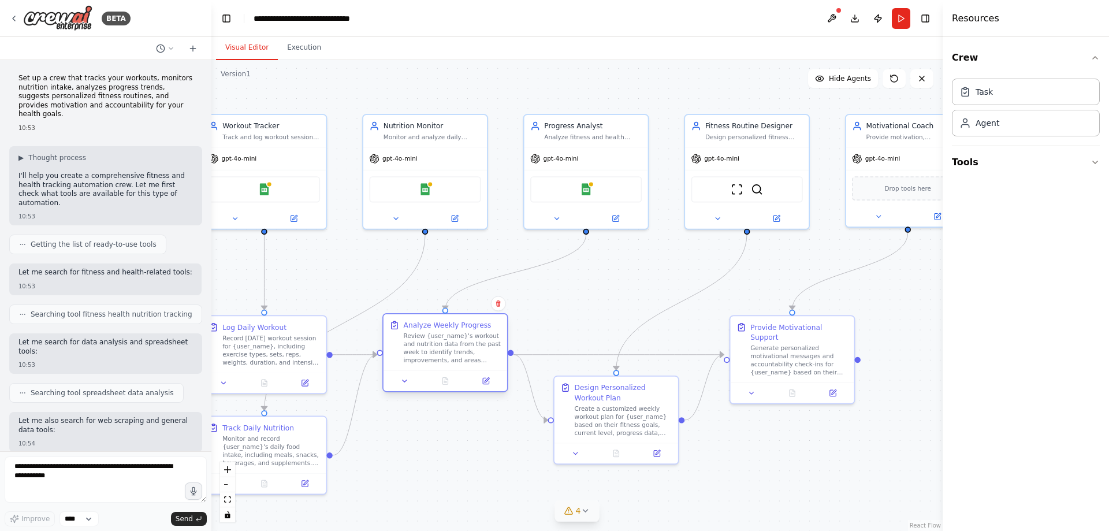
click at [448, 344] on div "Review {user_name}'s workout and nutrition data from the past week to identify …" at bounding box center [453, 348] width 98 height 32
click at [448, 342] on div "Review {user_name}'s workout and nutrition data from the past week to identify …" at bounding box center [453, 348] width 98 height 32
click at [487, 380] on icon at bounding box center [486, 380] width 5 height 5
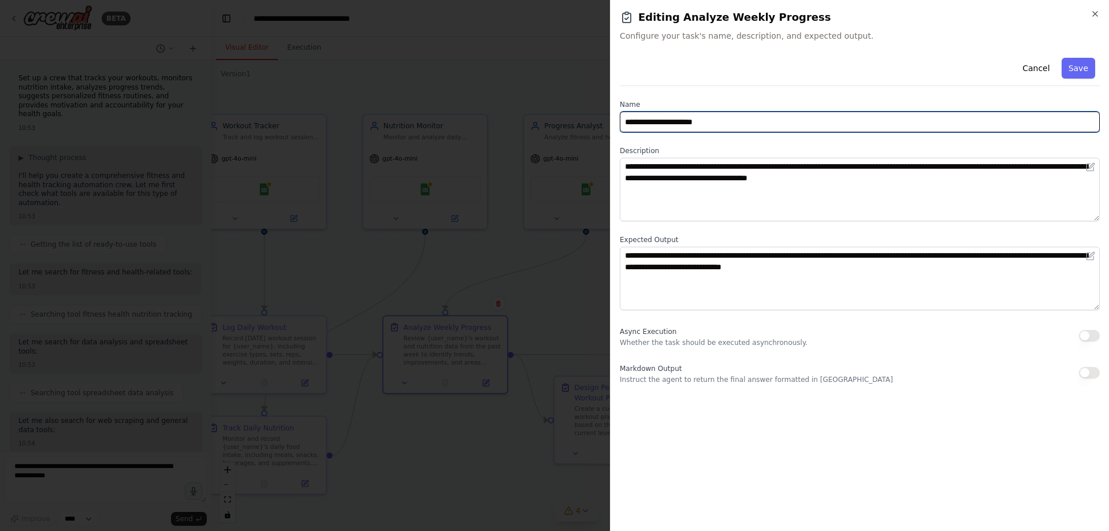
drag, startPoint x: 689, startPoint y: 121, endPoint x: 619, endPoint y: 116, distance: 70.1
click at [619, 116] on div "**********" at bounding box center [859, 265] width 499 height 531
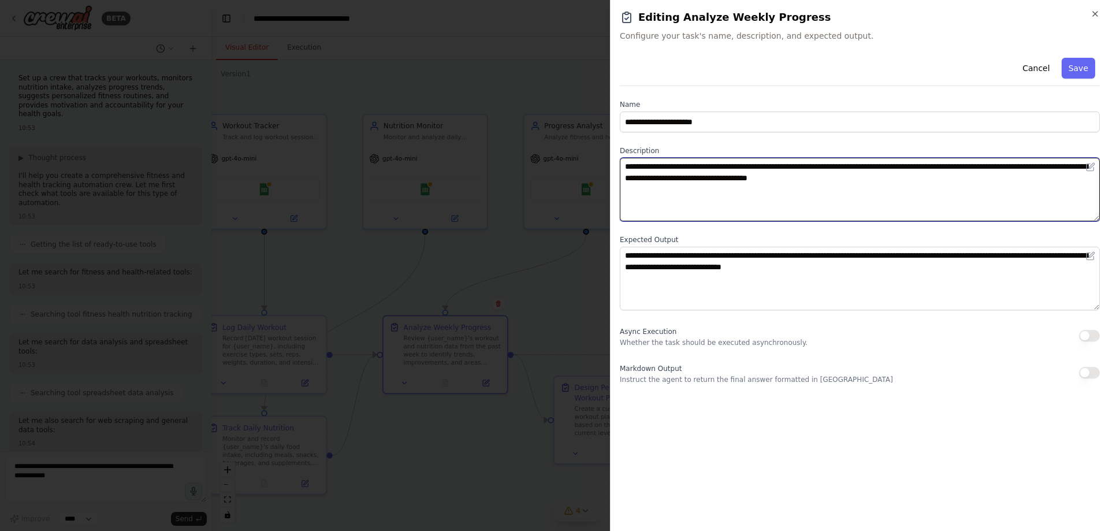
drag, startPoint x: 915, startPoint y: 188, endPoint x: 606, endPoint y: 155, distance: 311.1
click at [606, 155] on body "BETA Set up a crew that tracks your workouts, monitors nutrition intake, analyz…" at bounding box center [554, 265] width 1109 height 531
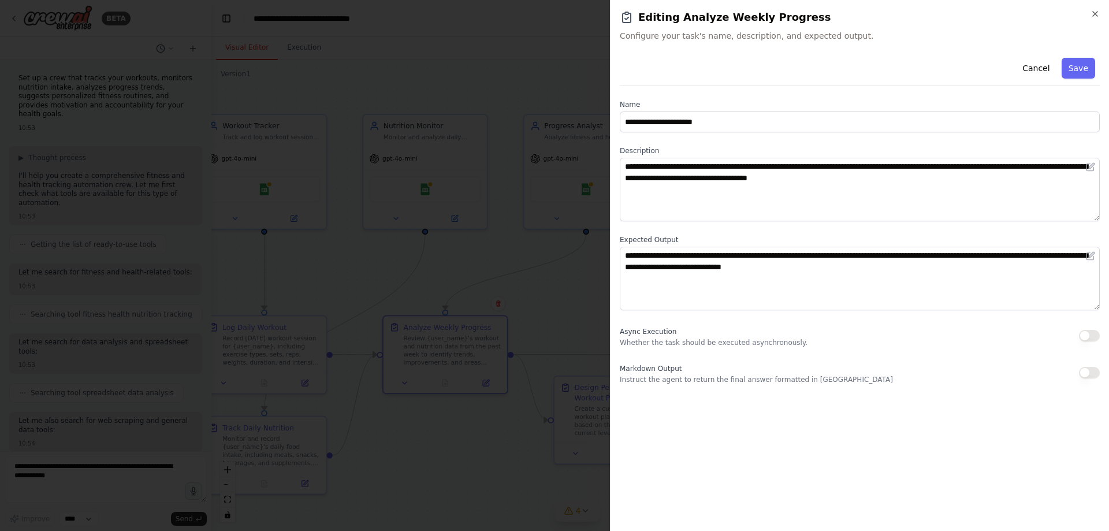
drag, startPoint x: 841, startPoint y: 379, endPoint x: 876, endPoint y: 400, distance: 40.6
click at [876, 400] on div "**********" at bounding box center [860, 287] width 480 height 468
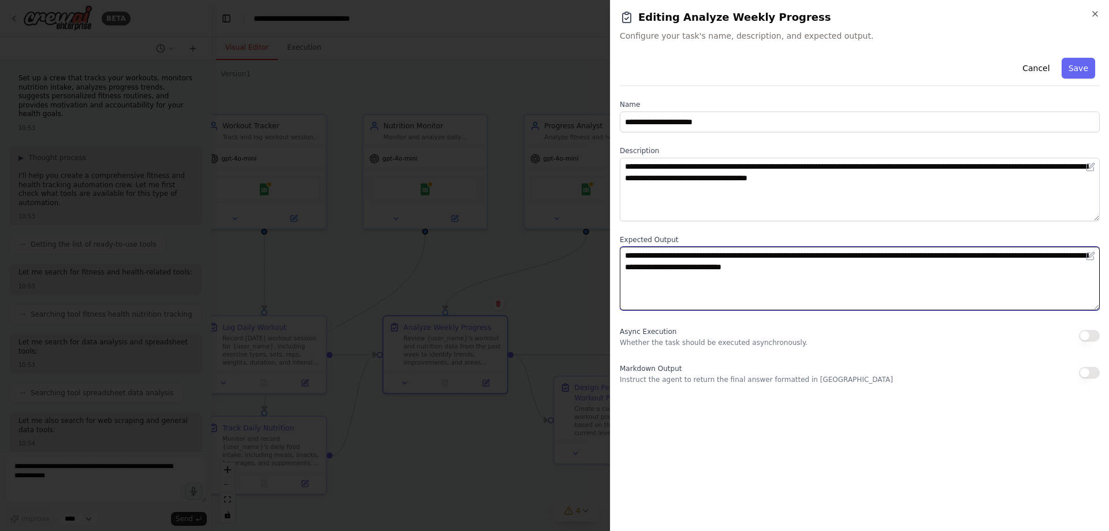
drag, startPoint x: 927, startPoint y: 268, endPoint x: 579, endPoint y: 237, distance: 350.2
click at [579, 237] on body "BETA Set up a crew that tracks your workouts, monitors nutrition intake, analyz…" at bounding box center [554, 265] width 1109 height 531
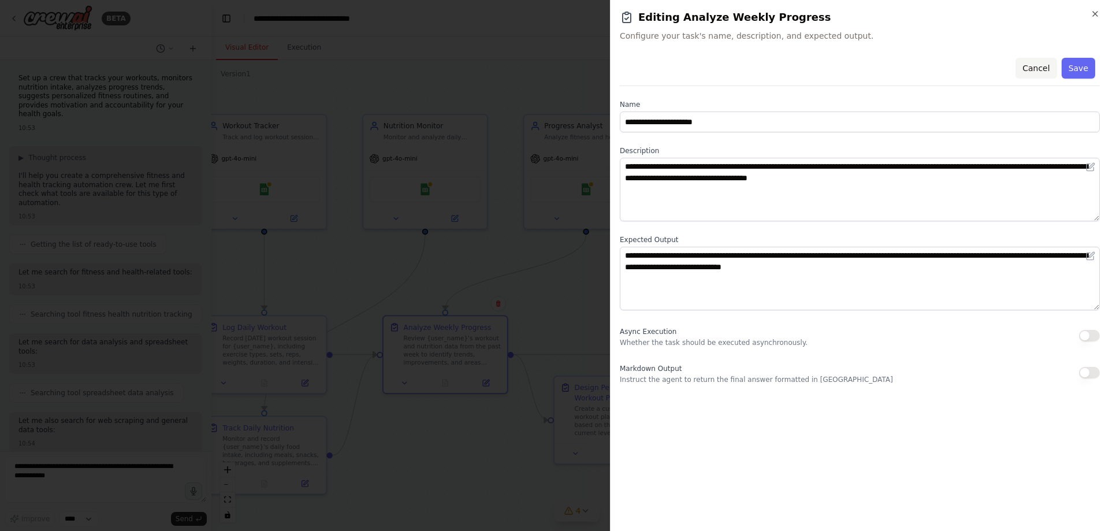
click at [1045, 65] on button "Cancel" at bounding box center [1035, 68] width 41 height 21
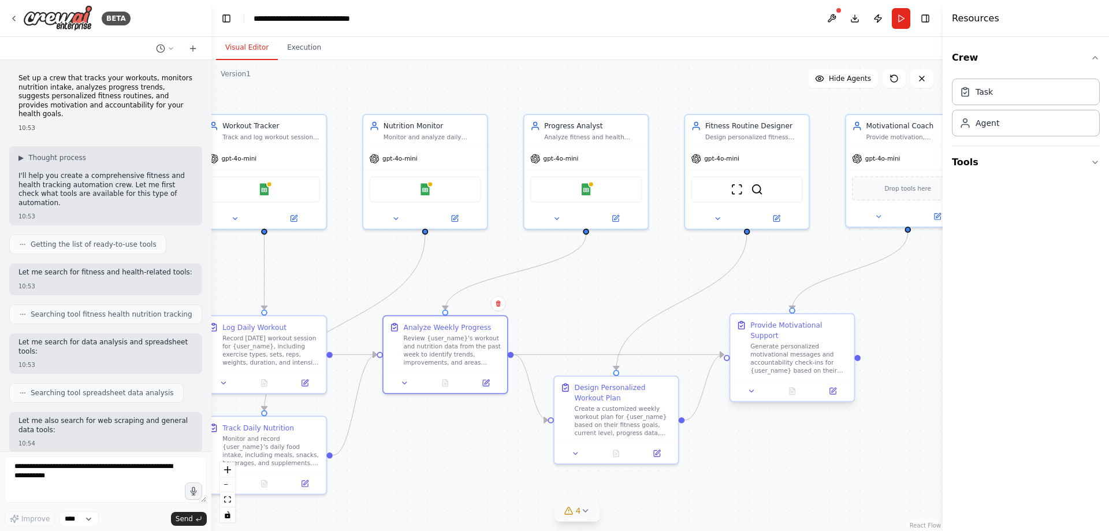
click at [806, 353] on div "Generate personalized motivational messages and accountability check-ins for {u…" at bounding box center [799, 358] width 98 height 32
click at [837, 388] on div at bounding box center [792, 390] width 124 height 21
click at [834, 380] on div at bounding box center [792, 390] width 124 height 21
click at [831, 386] on button at bounding box center [832, 391] width 35 height 12
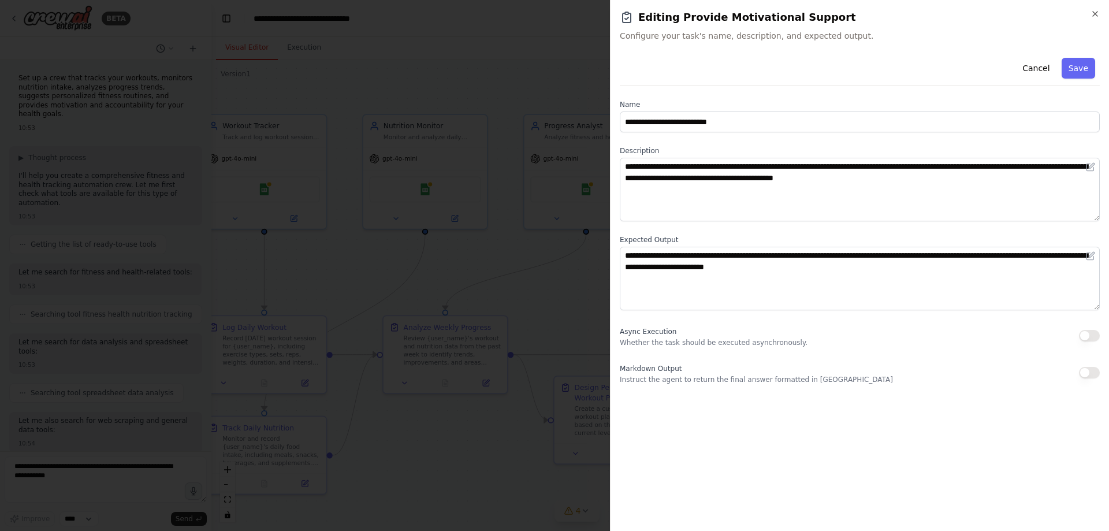
click at [1039, 69] on button "Cancel" at bounding box center [1035, 68] width 41 height 21
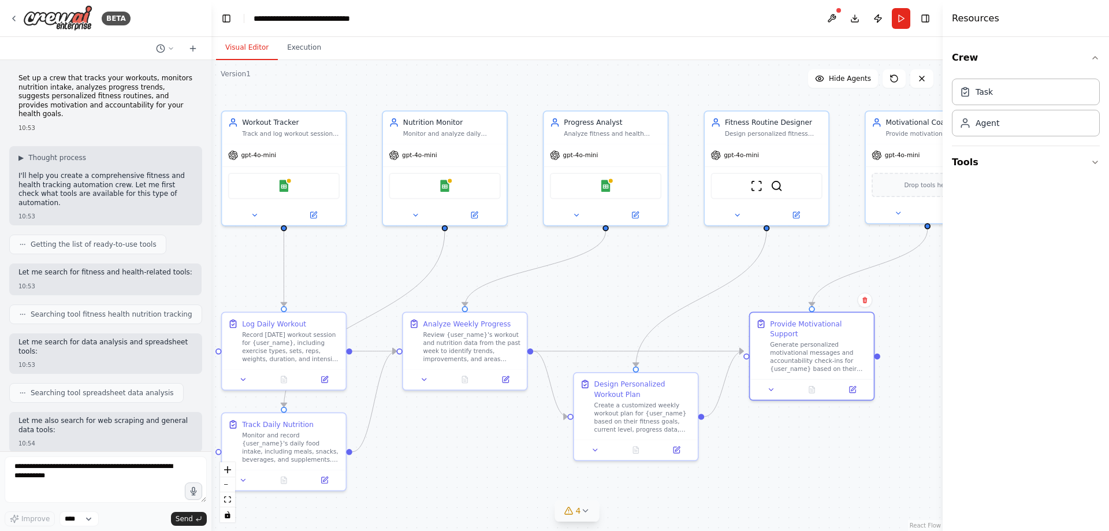
drag, startPoint x: 600, startPoint y: 291, endPoint x: 611, endPoint y: 282, distance: 14.4
click at [611, 282] on div ".deletable-edge-delete-btn { width: 20px; height: 20px; border: 0px solid #ffff…" at bounding box center [576, 295] width 731 height 471
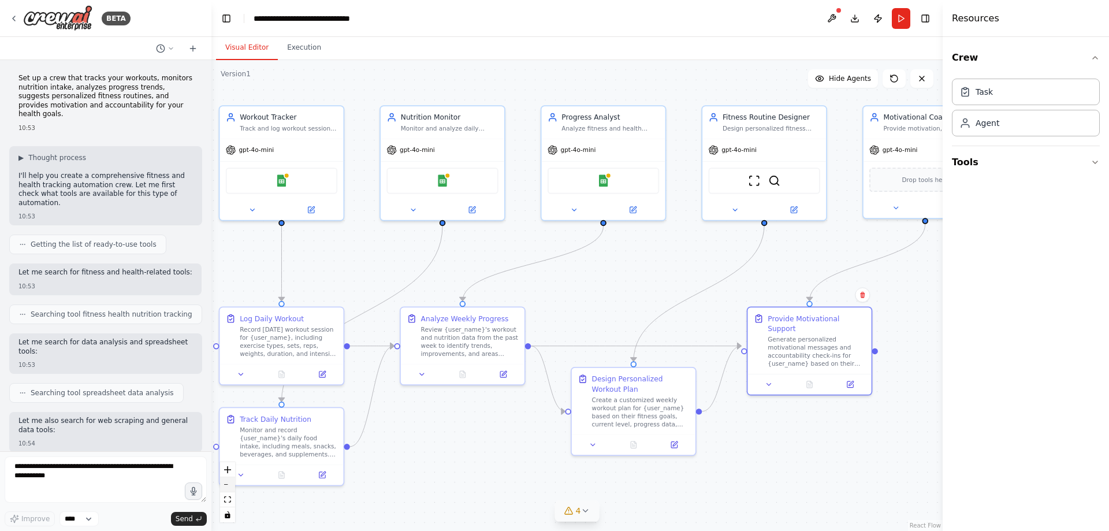
click at [225, 484] on icon "zoom out" at bounding box center [227, 484] width 7 height 1
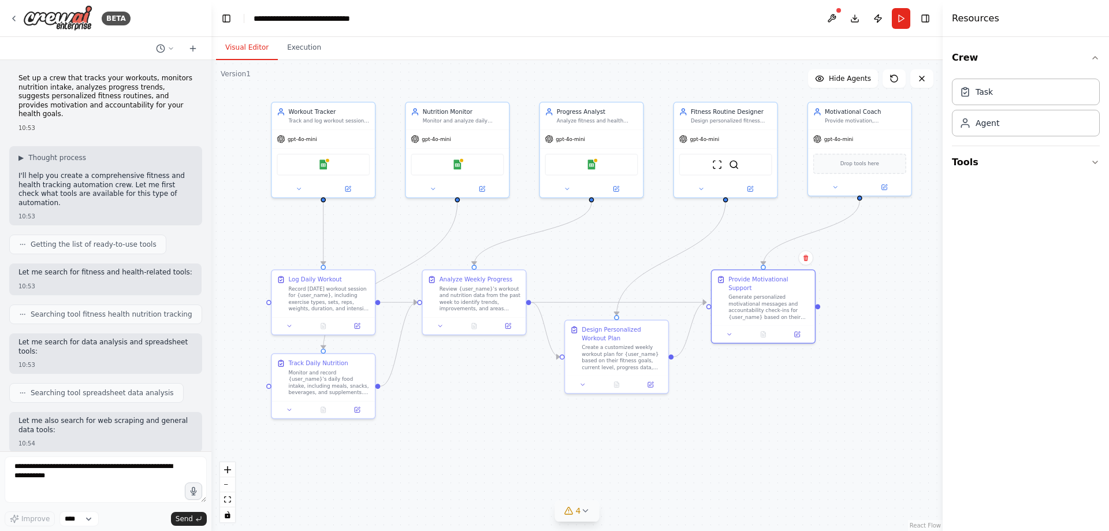
drag, startPoint x: 602, startPoint y: 285, endPoint x: 594, endPoint y: 250, distance: 36.0
click at [594, 250] on div ".deletable-edge-delete-btn { width: 20px; height: 20px; border: 0px solid #ffff…" at bounding box center [576, 295] width 731 height 471
click at [901, 467] on div ".deletable-edge-delete-btn { width: 20px; height: 20px; border: 0px solid #ffff…" at bounding box center [576, 295] width 731 height 471
click at [904, 413] on div ".deletable-edge-delete-btn { width: 20px; height: 20px; border: 0px solid #ffff…" at bounding box center [576, 295] width 731 height 471
click at [227, 468] on icon "zoom in" at bounding box center [227, 469] width 7 height 7
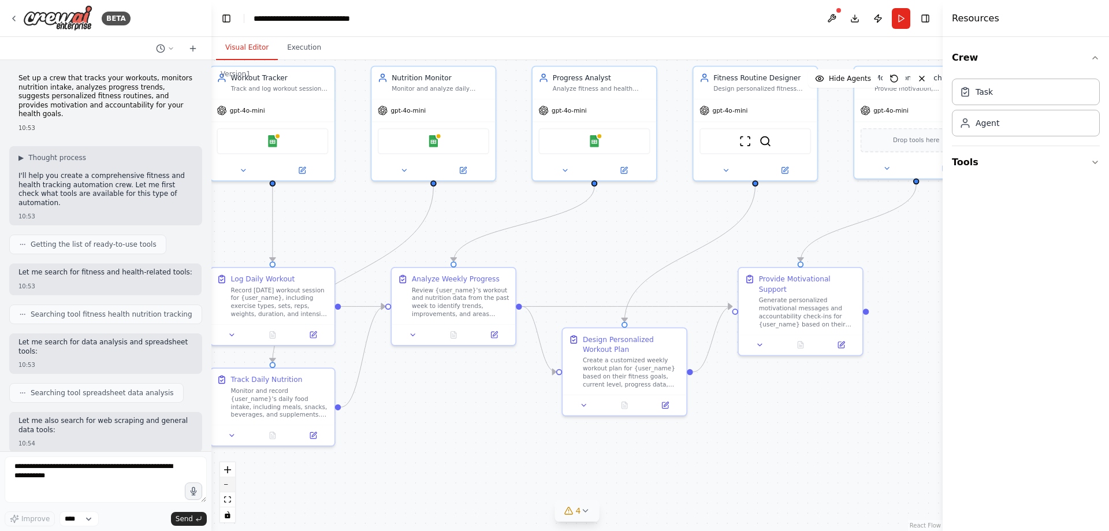
click at [228, 484] on icon "zoom out" at bounding box center [227, 484] width 7 height 1
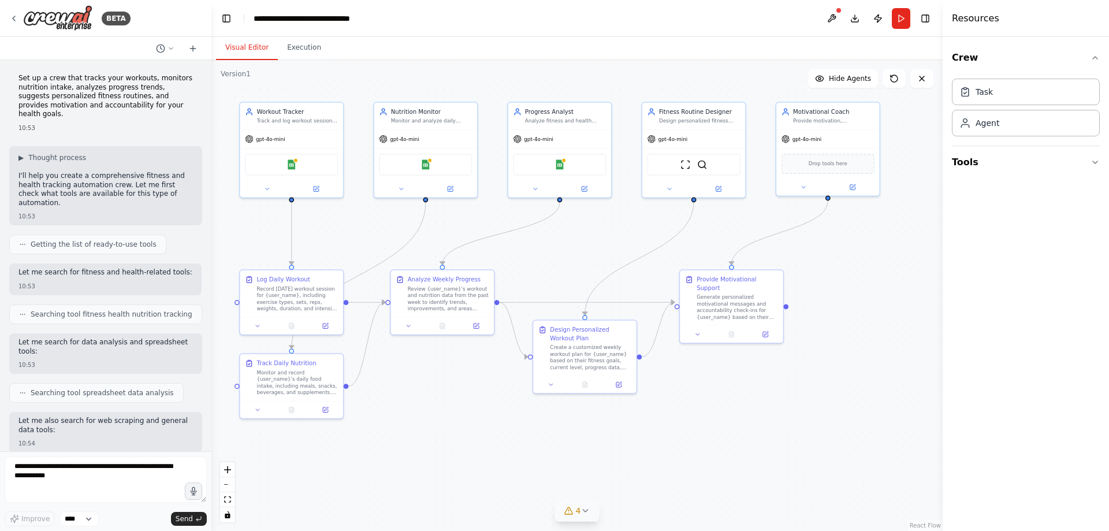
drag, startPoint x: 464, startPoint y: 471, endPoint x: 432, endPoint y: 465, distance: 31.6
click at [432, 465] on div ".deletable-edge-delete-btn { width: 20px; height: 20px; border: 0px solid #ffff…" at bounding box center [576, 295] width 731 height 471
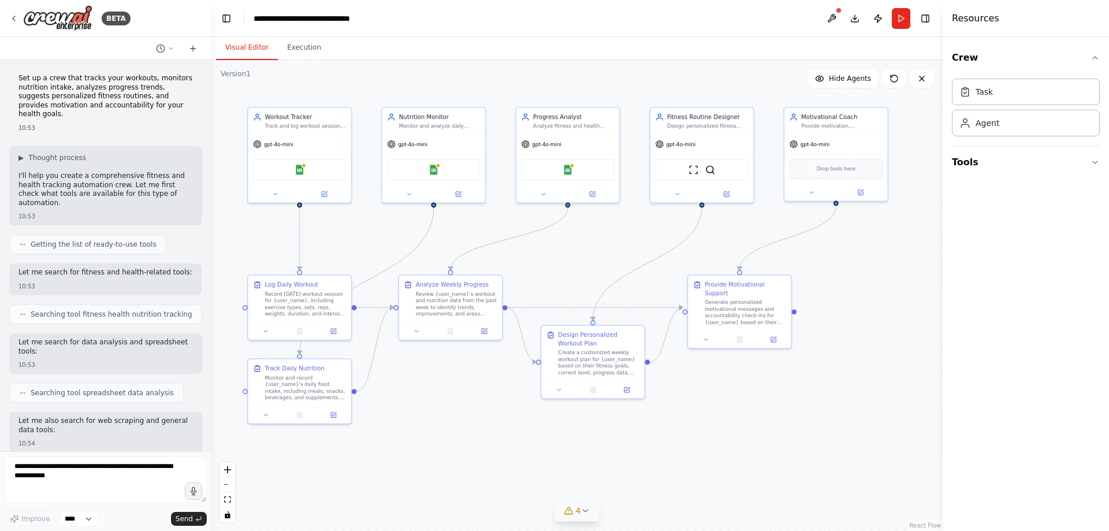
drag, startPoint x: 786, startPoint y: 430, endPoint x: 794, endPoint y: 435, distance: 9.6
click at [794, 435] on div ".deletable-edge-delete-btn { width: 20px; height: 20px; border: 0px solid #ffff…" at bounding box center [576, 295] width 731 height 471
click at [295, 52] on button "Execution" at bounding box center [304, 48] width 53 height 24
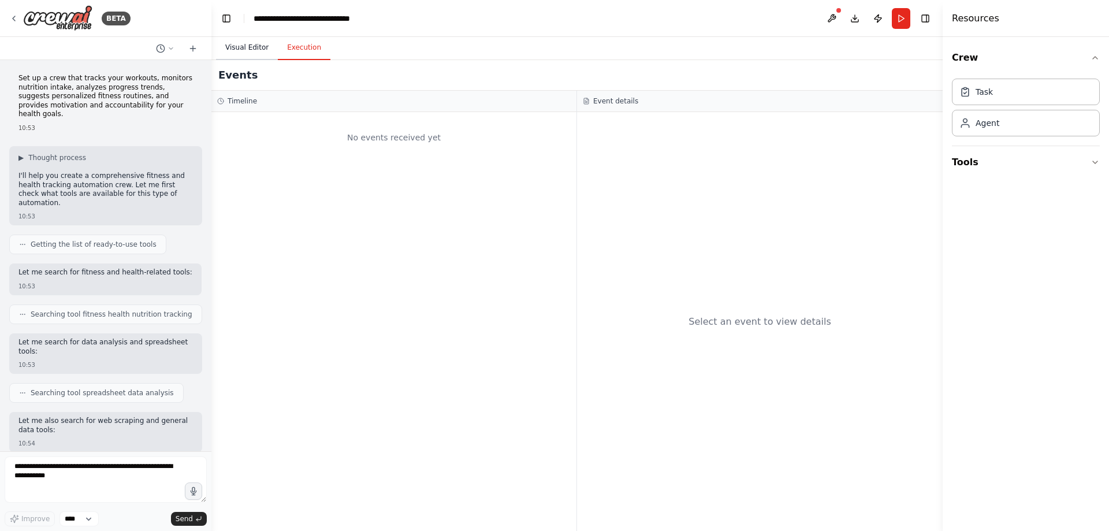
click at [253, 47] on button "Visual Editor" at bounding box center [247, 48] width 62 height 24
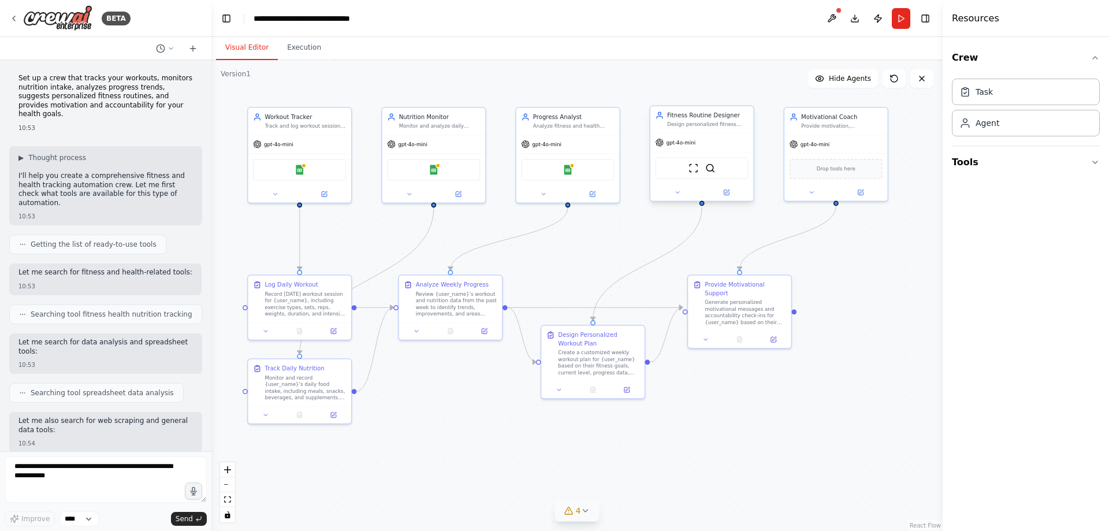
click at [720, 138] on div "gpt-4o-mini" at bounding box center [701, 142] width 103 height 18
click at [1093, 162] on icon "button" at bounding box center [1094, 162] width 9 height 9
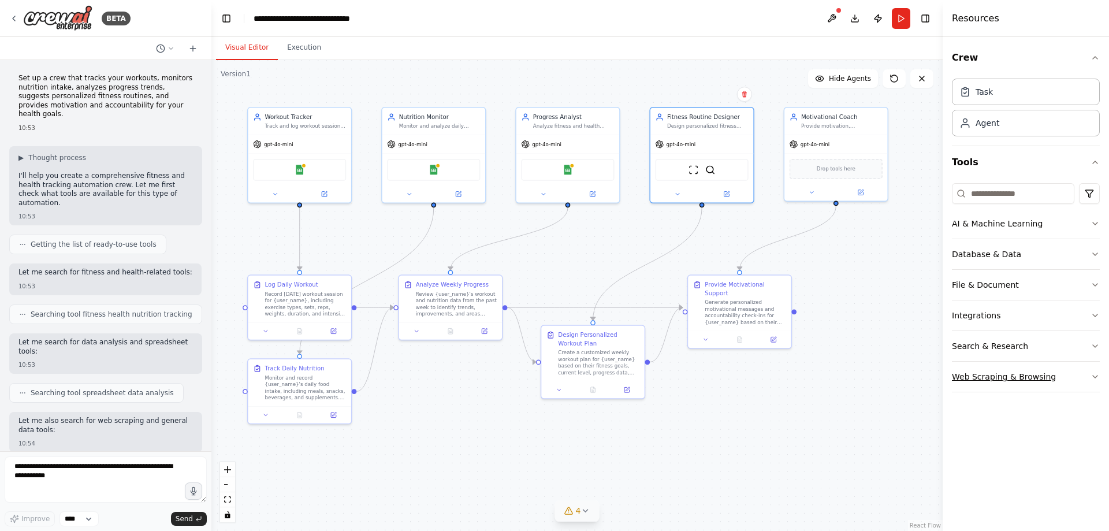
drag, startPoint x: 1095, startPoint y: 348, endPoint x: 1094, endPoint y: 375, distance: 26.6
click at [1093, 377] on div "AI & Machine Learning Database & Data File & Document Integrations Search & Res…" at bounding box center [1025, 300] width 148 height 184
click at [1094, 374] on icon "button" at bounding box center [1094, 376] width 9 height 9
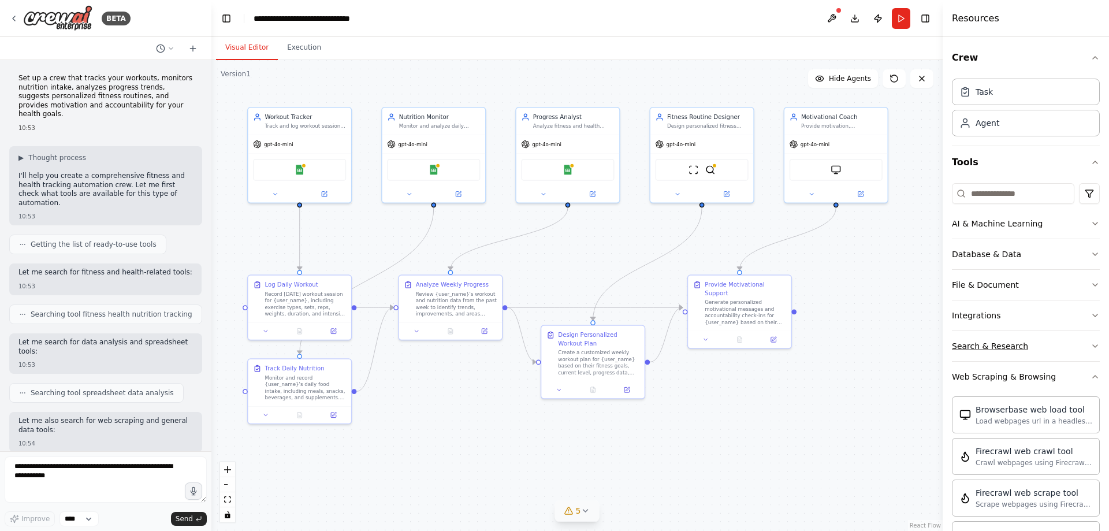
click at [1083, 341] on button "Search & Research" at bounding box center [1025, 346] width 148 height 30
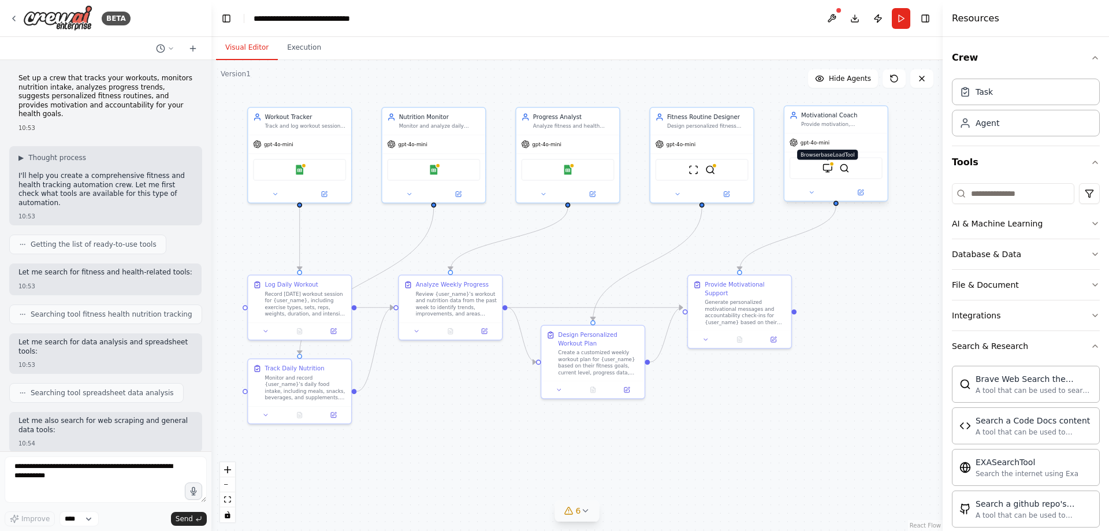
click at [831, 169] on img at bounding box center [827, 168] width 10 height 10
click at [826, 169] on img at bounding box center [827, 168] width 10 height 10
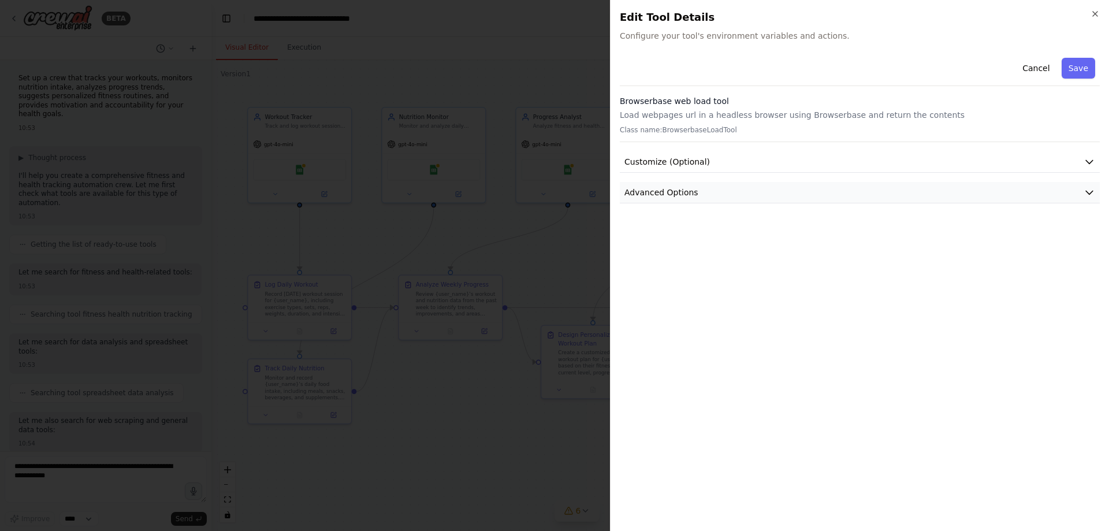
click at [1084, 193] on icon "button" at bounding box center [1089, 192] width 12 height 12
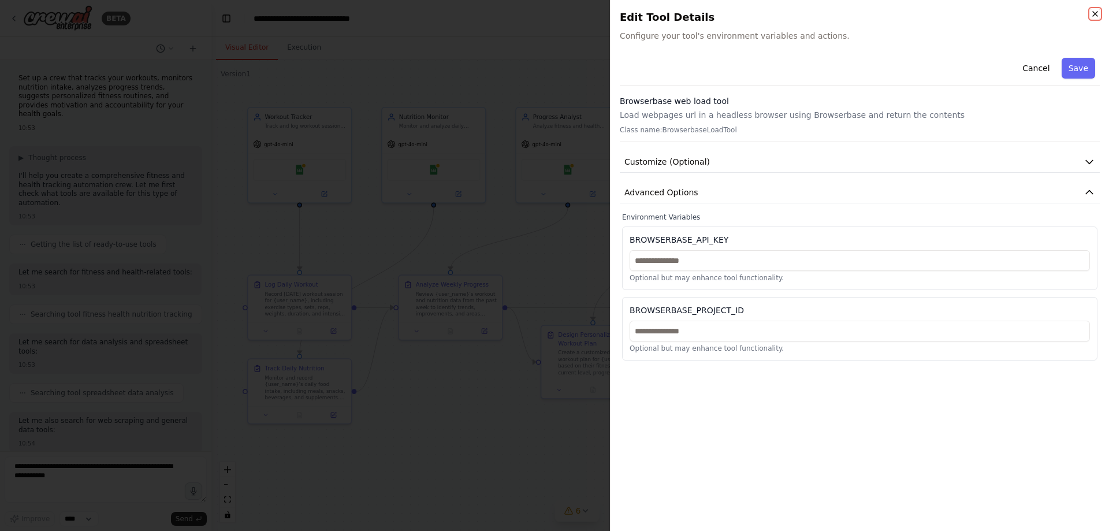
click at [1092, 14] on icon "button" at bounding box center [1094, 13] width 9 height 9
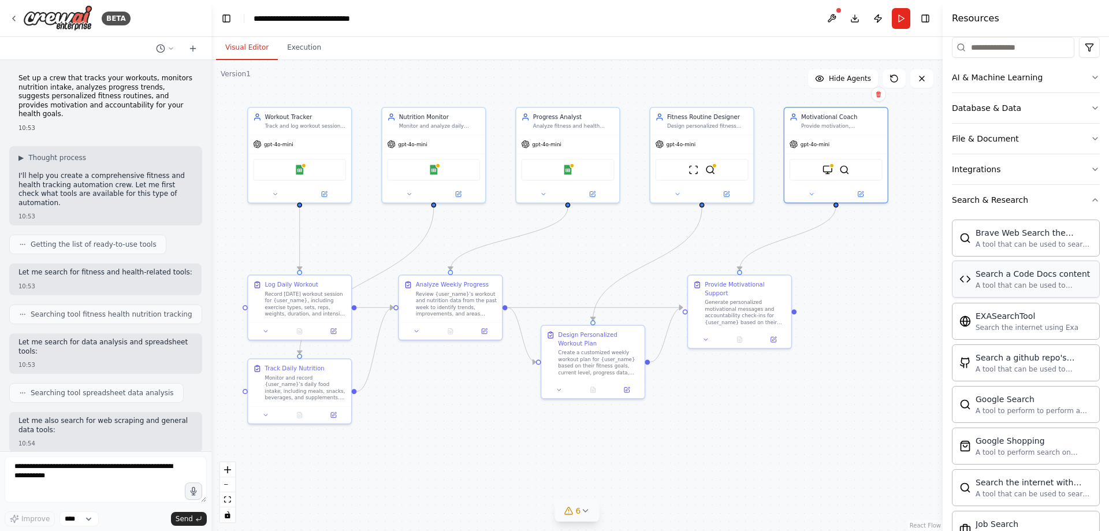
scroll to position [173, 0]
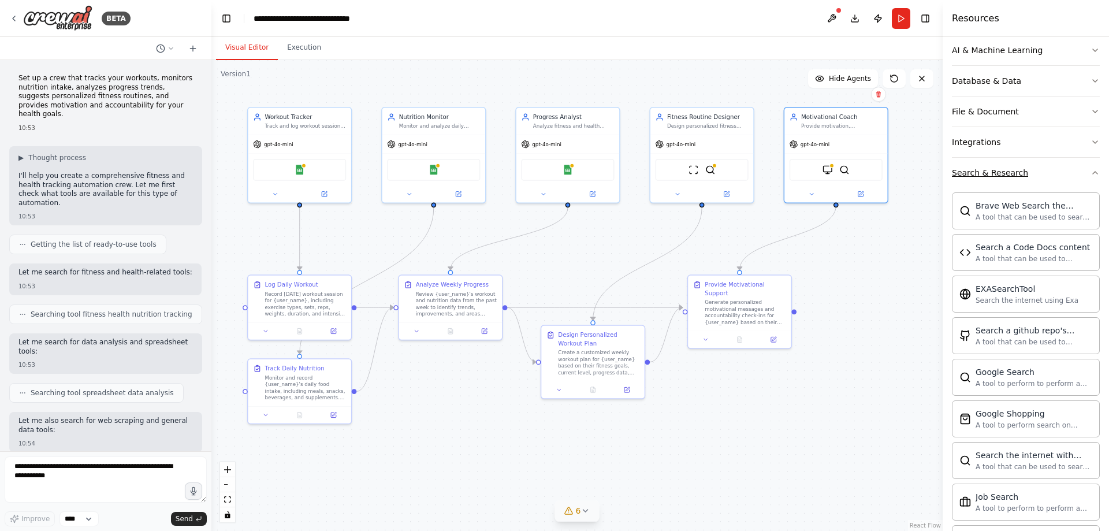
click at [1092, 173] on icon "button" at bounding box center [1094, 172] width 5 height 2
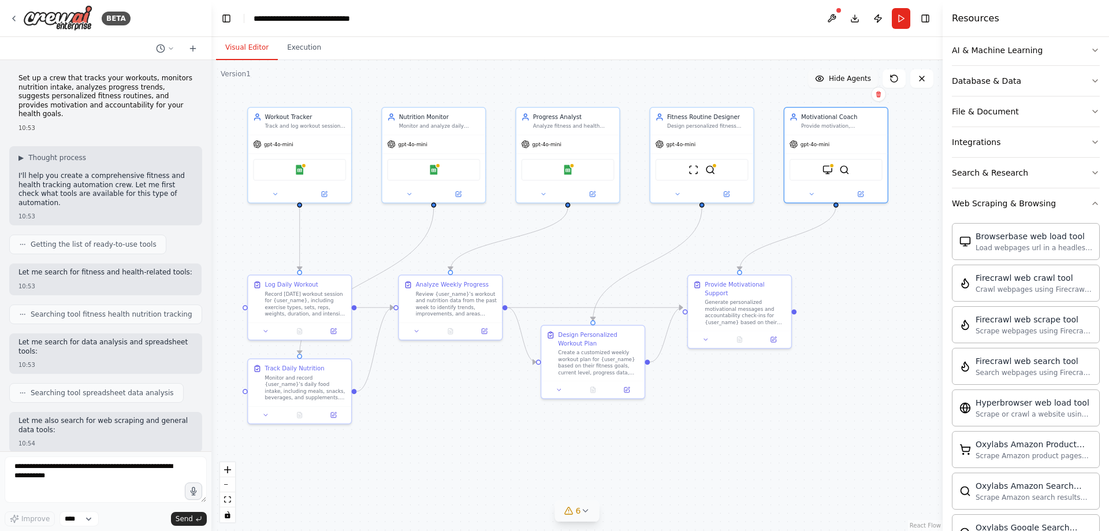
click at [842, 83] on button "Hide Agents" at bounding box center [843, 78] width 70 height 18
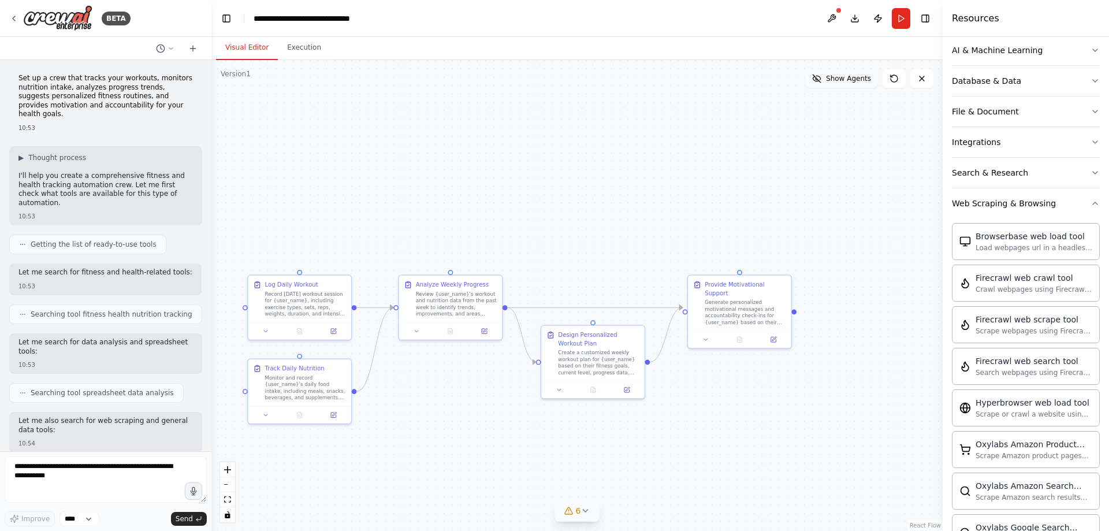
click at [841, 81] on span "Show Agents" at bounding box center [848, 78] width 45 height 9
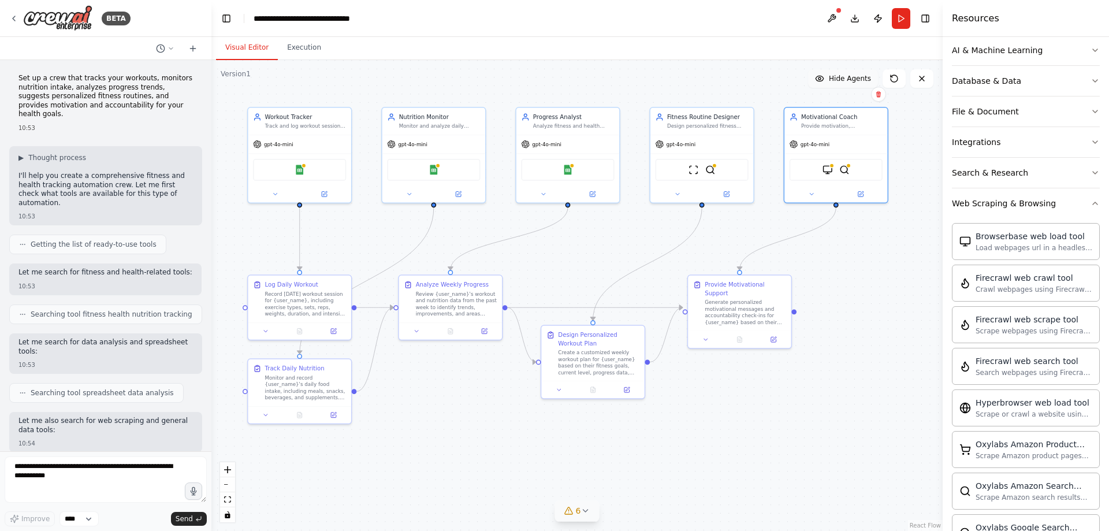
click at [841, 81] on span "Hide Agents" at bounding box center [850, 78] width 42 height 9
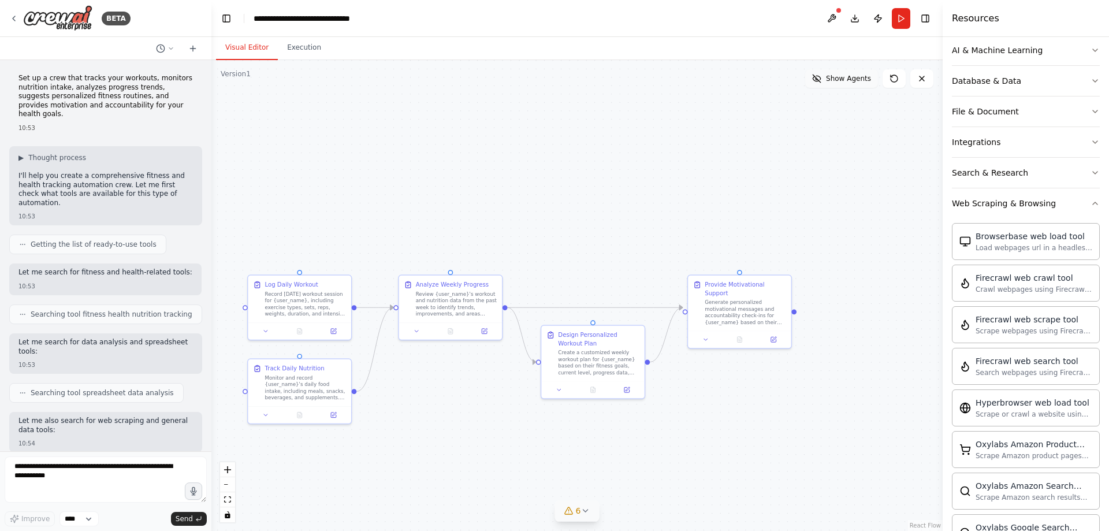
click at [841, 81] on span "Show Agents" at bounding box center [848, 78] width 45 height 9
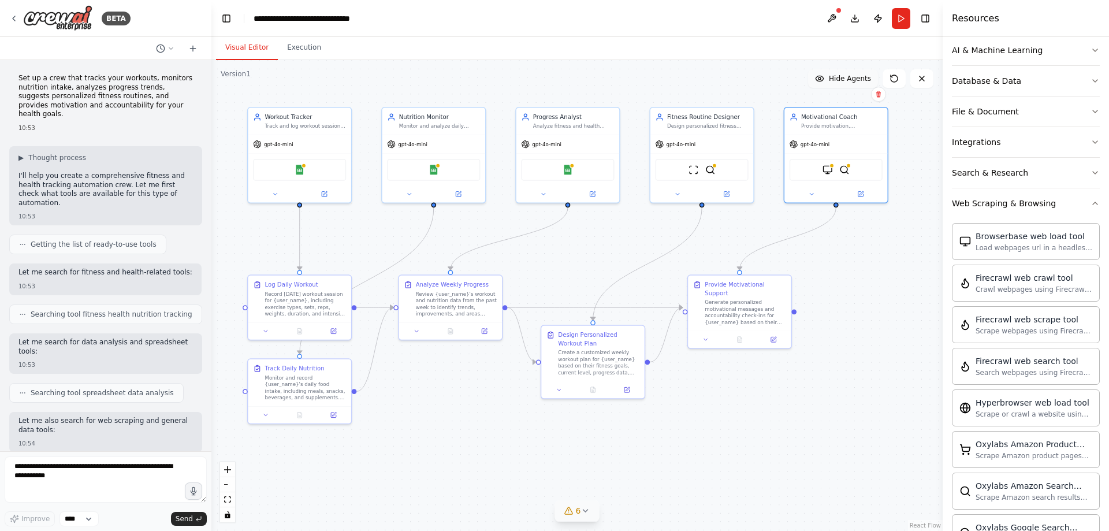
click at [842, 80] on span "Hide Agents" at bounding box center [850, 78] width 42 height 9
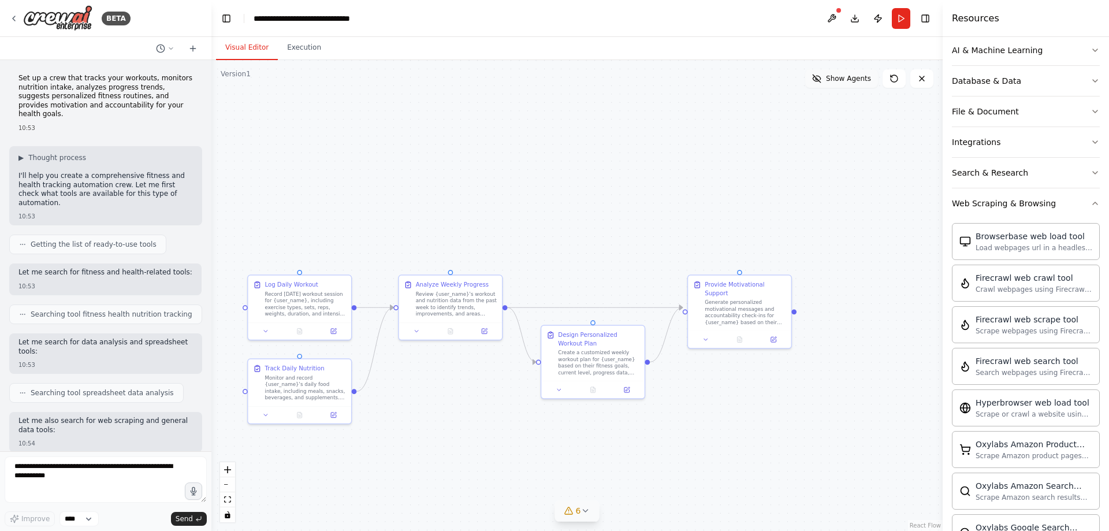
click at [842, 80] on span "Show Agents" at bounding box center [848, 78] width 45 height 9
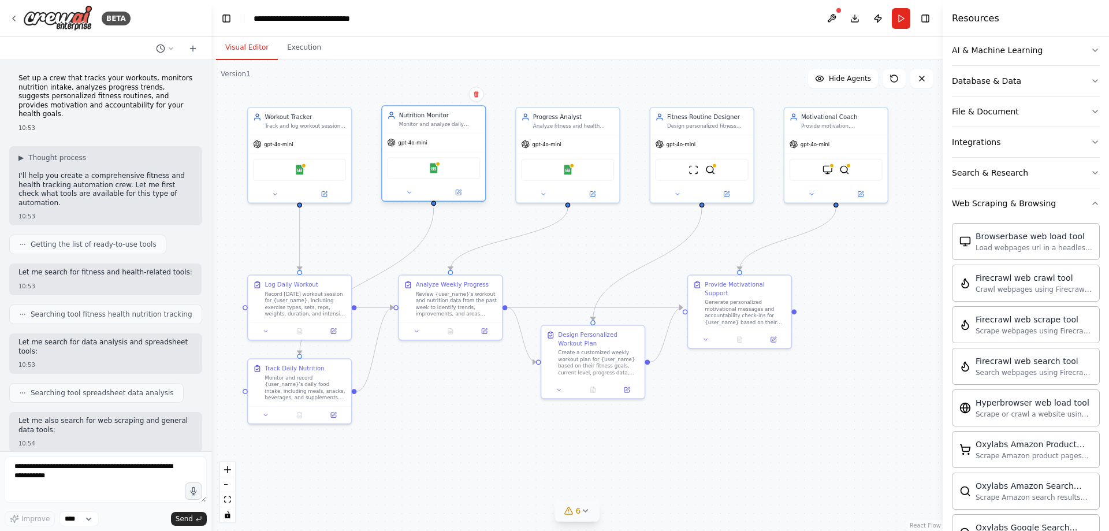
click at [439, 124] on div "Monitor and analyze daily nutritional intake for {user_name}, tracking calories…" at bounding box center [439, 124] width 81 height 7
drag, startPoint x: 323, startPoint y: 370, endPoint x: 324, endPoint y: 417, distance: 47.4
click at [324, 417] on div "Track Daily Nutrition" at bounding box center [304, 417] width 81 height 9
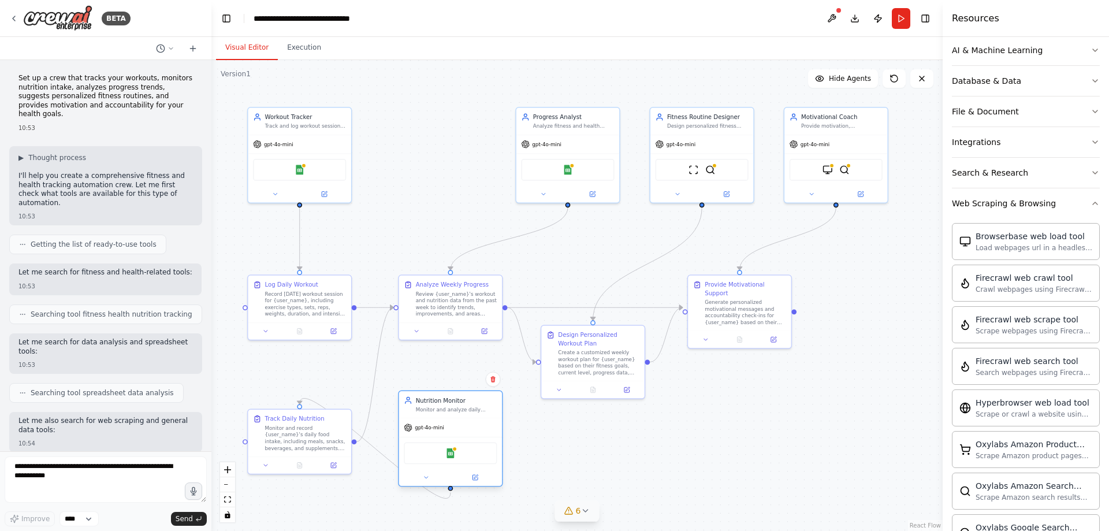
drag, startPoint x: 434, startPoint y: 131, endPoint x: 447, endPoint y: 413, distance: 282.6
click at [447, 413] on div "Nutrition Monitor Monitor and analyze daily nutritional intake for {user_name},…" at bounding box center [450, 404] width 103 height 27
drag, startPoint x: 305, startPoint y: 431, endPoint x: 435, endPoint y: 490, distance: 142.1
click at [435, 490] on div "Monitor and record {user_name}'s daily food intake, including meals, snacks, be…" at bounding box center [430, 495] width 81 height 27
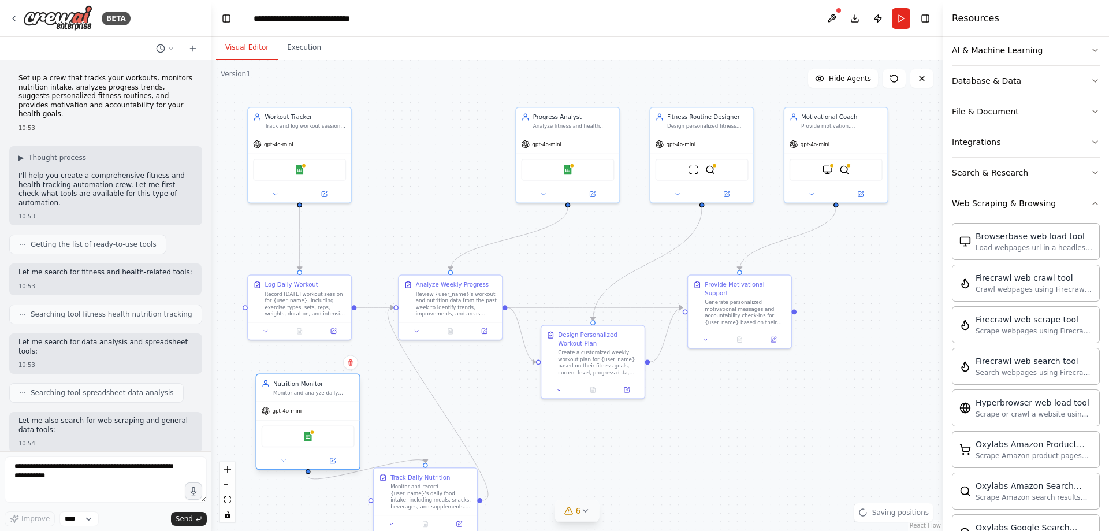
drag, startPoint x: 435, startPoint y: 419, endPoint x: 352, endPoint y: 435, distance: 84.8
click at [291, 406] on div "gpt-4o-mini" at bounding box center [307, 410] width 103 height 18
drag, startPoint x: 430, startPoint y: 483, endPoint x: 439, endPoint y: 444, distance: 39.9
click at [439, 444] on div "Monitor and record {user_name}'s daily food intake, including meals, snacks, be…" at bounding box center [439, 452] width 81 height 27
drag, startPoint x: 308, startPoint y: 476, endPoint x: 358, endPoint y: 421, distance: 74.4
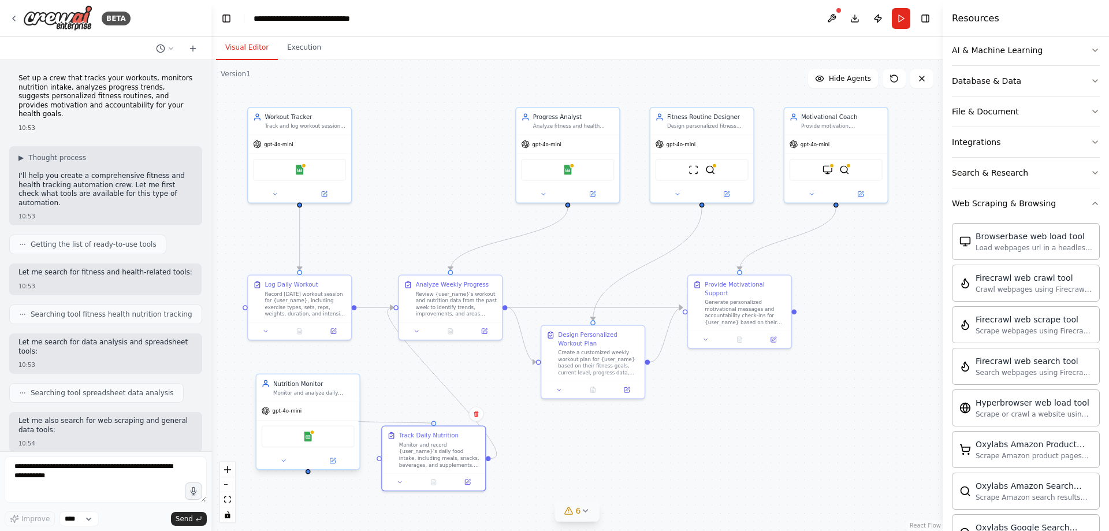
click at [358, 406] on div ".deletable-edge-delete-btn { width: 20px; height: 20px; border: 0px solid #ffff…" at bounding box center [470, 235] width 530 height 341
drag, startPoint x: 333, startPoint y: 382, endPoint x: 460, endPoint y: 132, distance: 280.9
click at [460, 132] on div "Nutrition Monitor" at bounding box center [447, 132] width 81 height 9
drag, startPoint x: 379, startPoint y: 456, endPoint x: 439, endPoint y: 216, distance: 247.6
click at [439, 216] on div "Workout Tracker Track and log workout sessions for {user_name}, recording exerc…" at bounding box center [470, 235] width 530 height 341
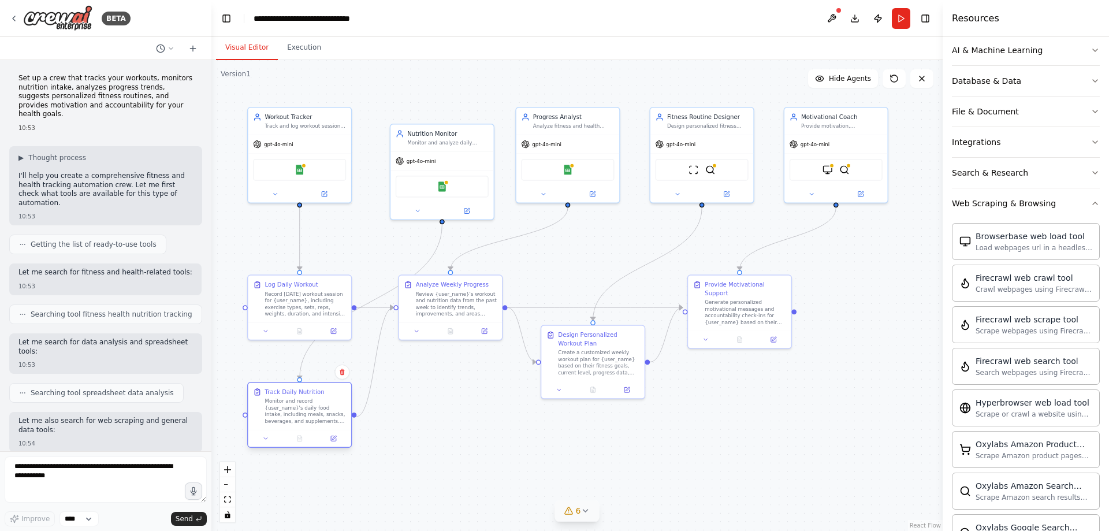
drag, startPoint x: 441, startPoint y: 443, endPoint x: 318, endPoint y: 407, distance: 127.5
click at [318, 407] on div "Monitor and record {user_name}'s daily food intake, including meals, snacks, be…" at bounding box center [304, 411] width 81 height 27
drag, startPoint x: 442, startPoint y: 133, endPoint x: 438, endPoint y: 120, distance: 13.9
click at [438, 120] on div "Nutrition Monitor Monitor and analyze daily nutritional intake for {user_name},…" at bounding box center [439, 119] width 81 height 17
click at [434, 169] on img at bounding box center [433, 168] width 10 height 10
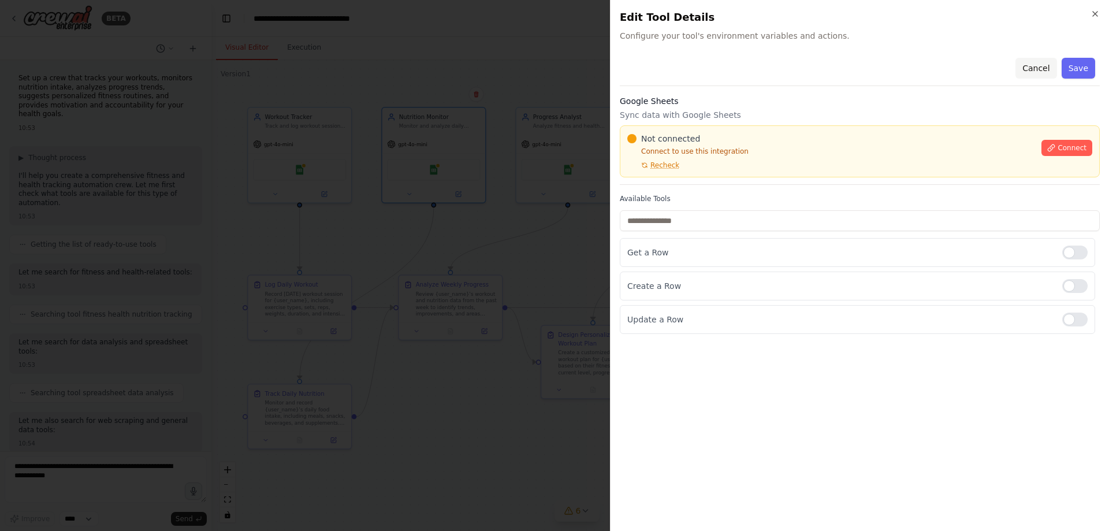
click at [1045, 67] on button "Cancel" at bounding box center [1035, 68] width 41 height 21
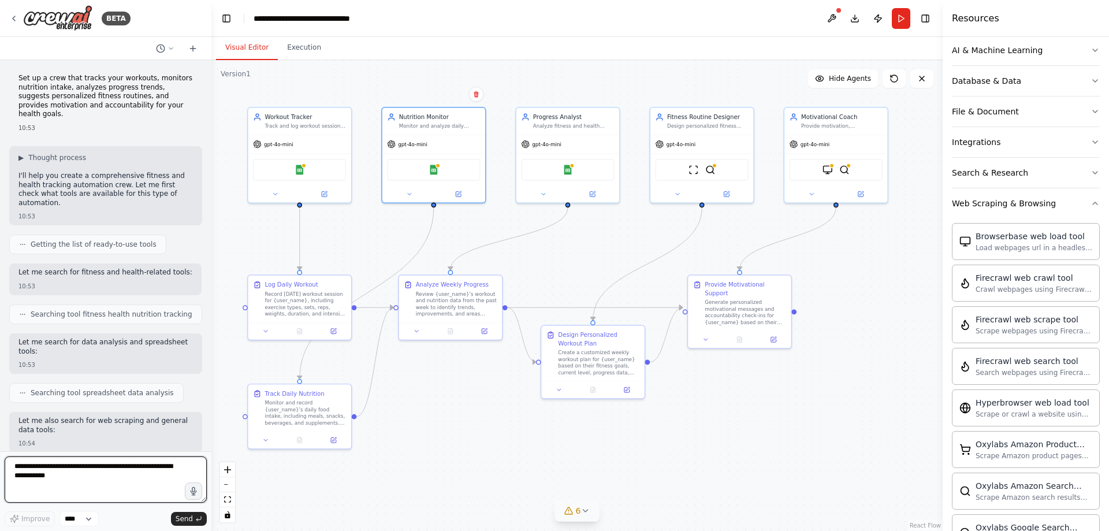
click at [124, 476] on textarea at bounding box center [106, 479] width 202 height 46
type textarea "*"
type textarea "**********"
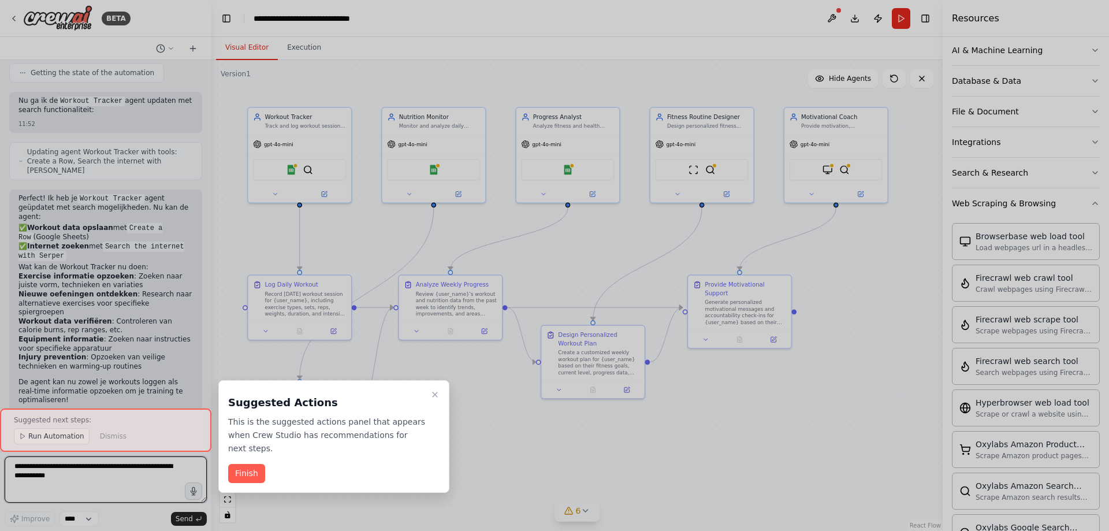
scroll to position [2159, 0]
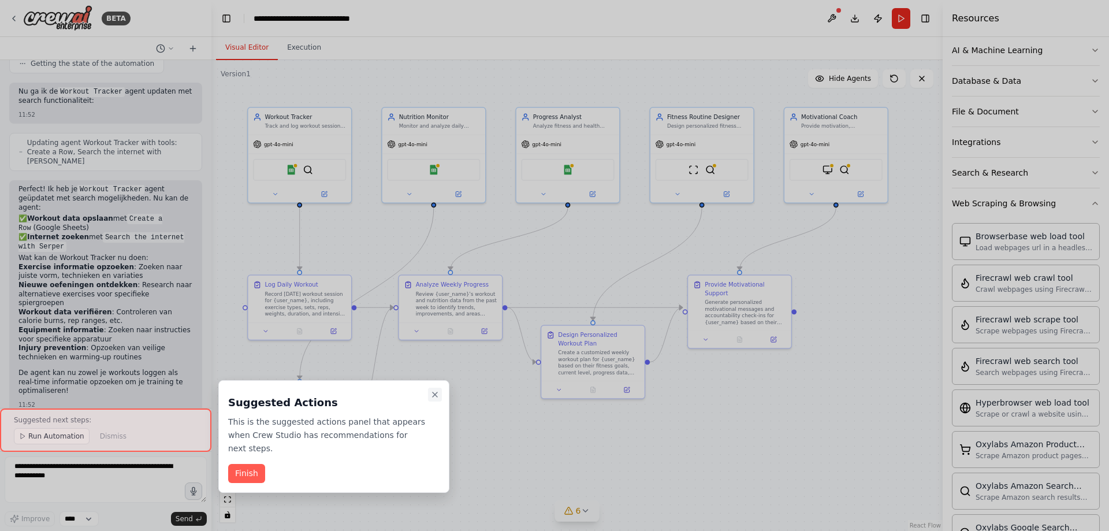
click at [434, 391] on icon "Close walkthrough" at bounding box center [434, 394] width 9 height 9
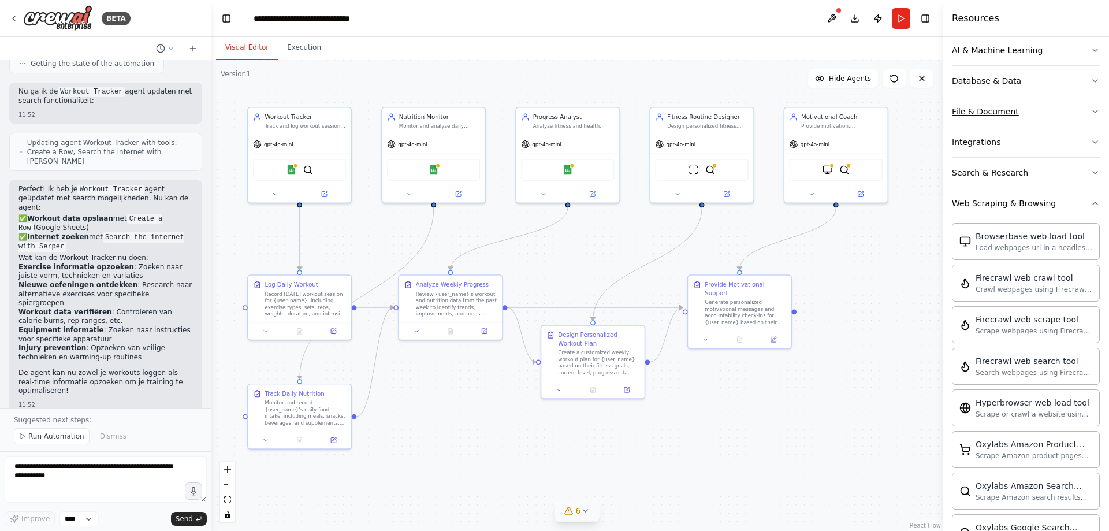
click at [1090, 114] on icon "button" at bounding box center [1094, 111] width 9 height 9
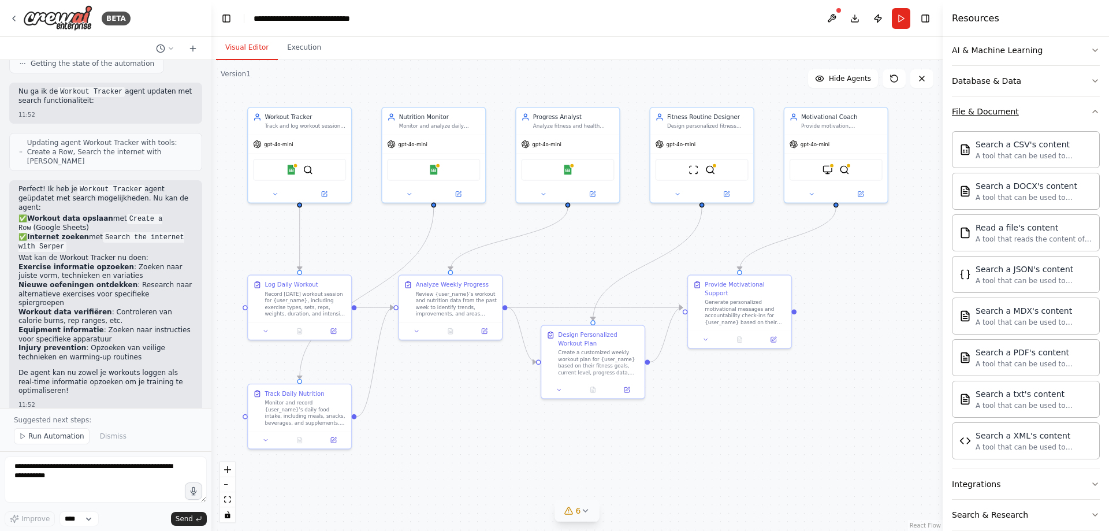
click at [1089, 106] on button "File & Document" at bounding box center [1025, 111] width 148 height 30
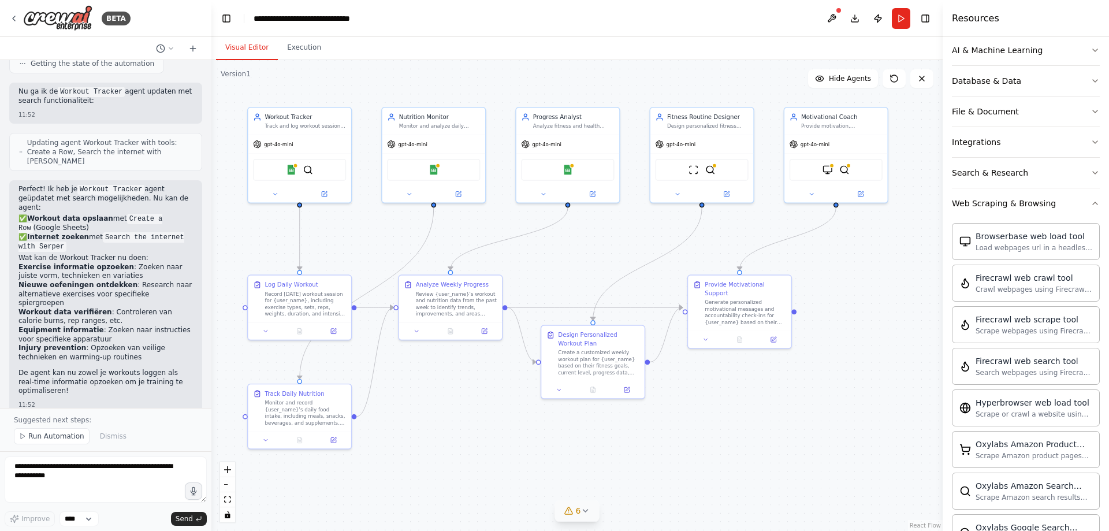
click at [1095, 82] on div "Crew Task Agent Tools AI & Machine Learning Database & Data File & Document Int…" at bounding box center [1025, 284] width 166 height 494
click at [1090, 207] on icon "button" at bounding box center [1094, 203] width 9 height 9
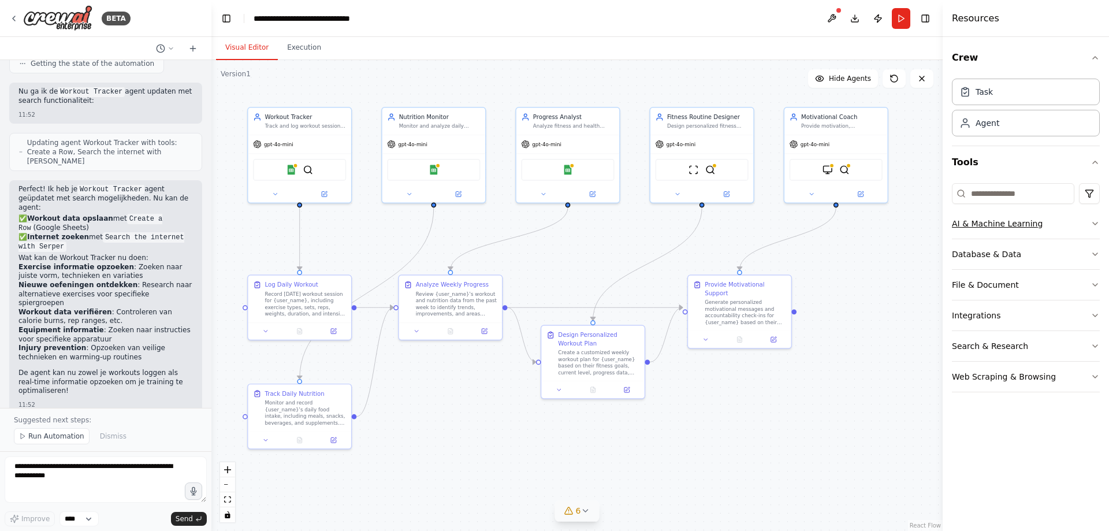
click at [1091, 225] on icon "button" at bounding box center [1094, 223] width 9 height 9
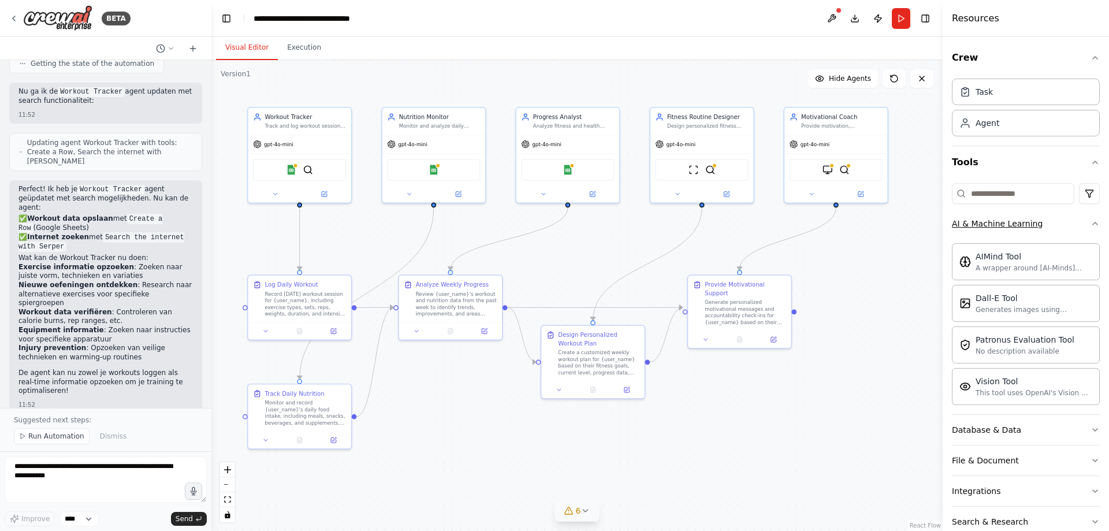
click at [1090, 227] on icon "button" at bounding box center [1094, 223] width 9 height 9
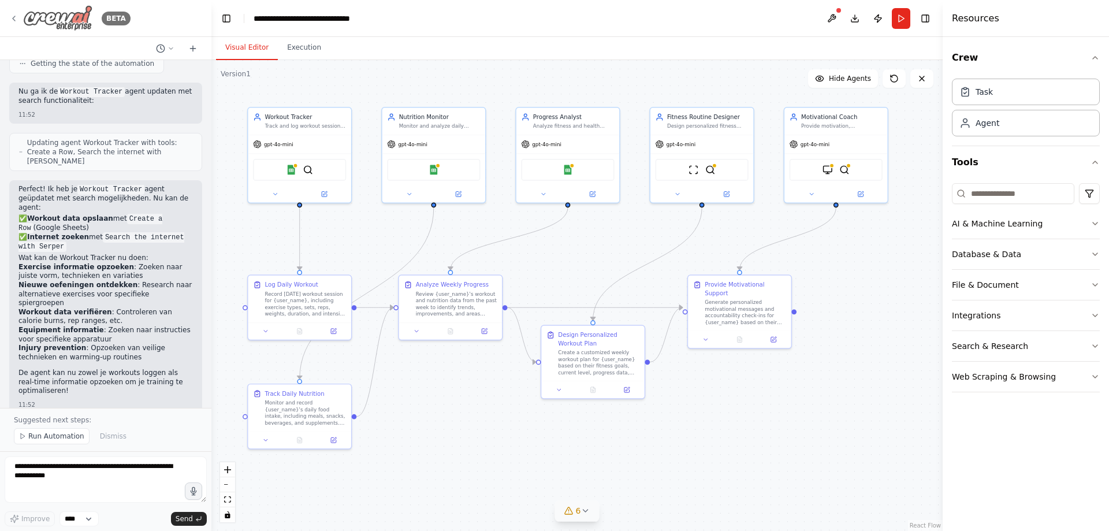
click at [52, 23] on img at bounding box center [57, 18] width 69 height 26
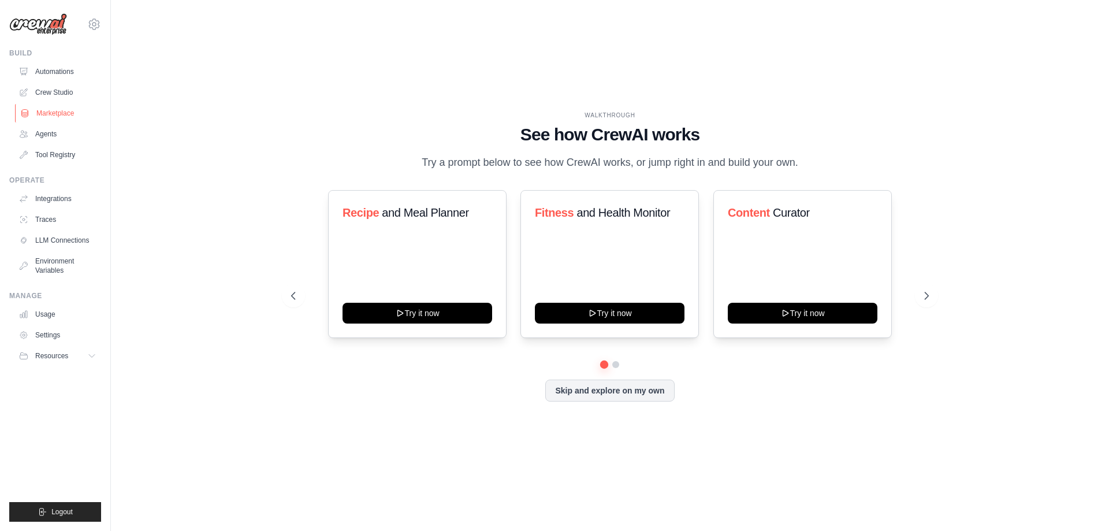
click at [55, 113] on link "Marketplace" at bounding box center [58, 113] width 87 height 18
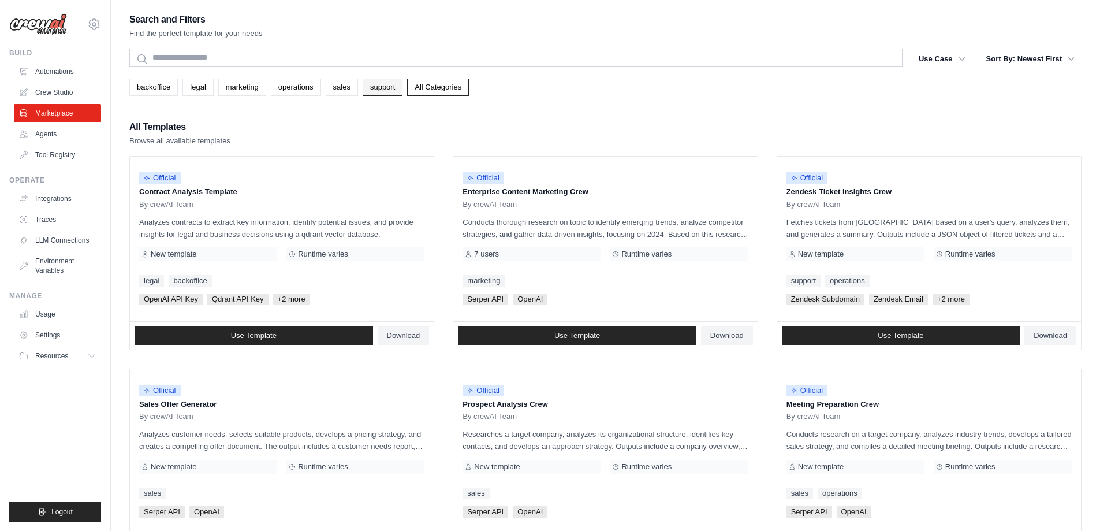
click at [375, 89] on link "support" at bounding box center [383, 87] width 40 height 17
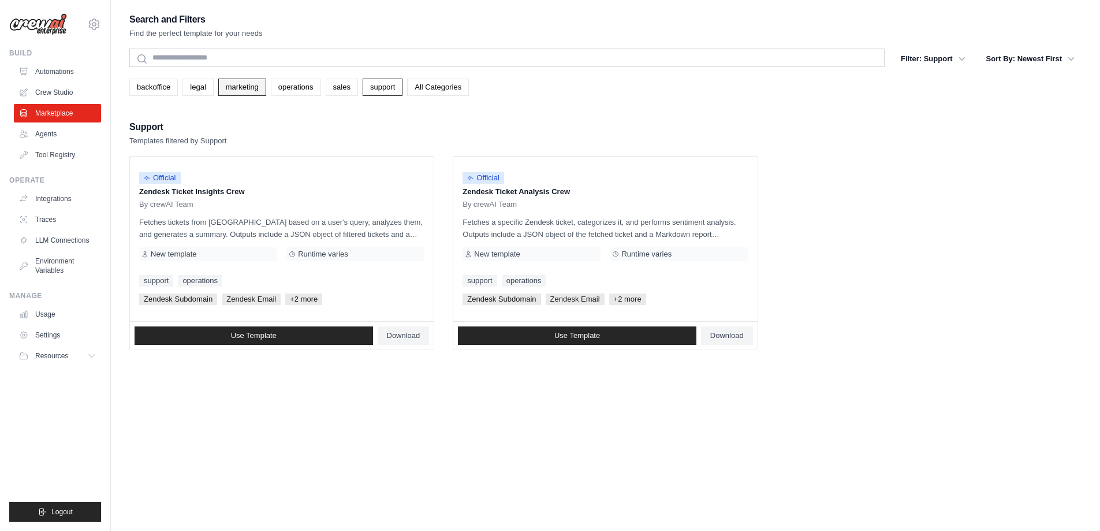
click at [251, 84] on link "marketing" at bounding box center [242, 87] width 48 height 17
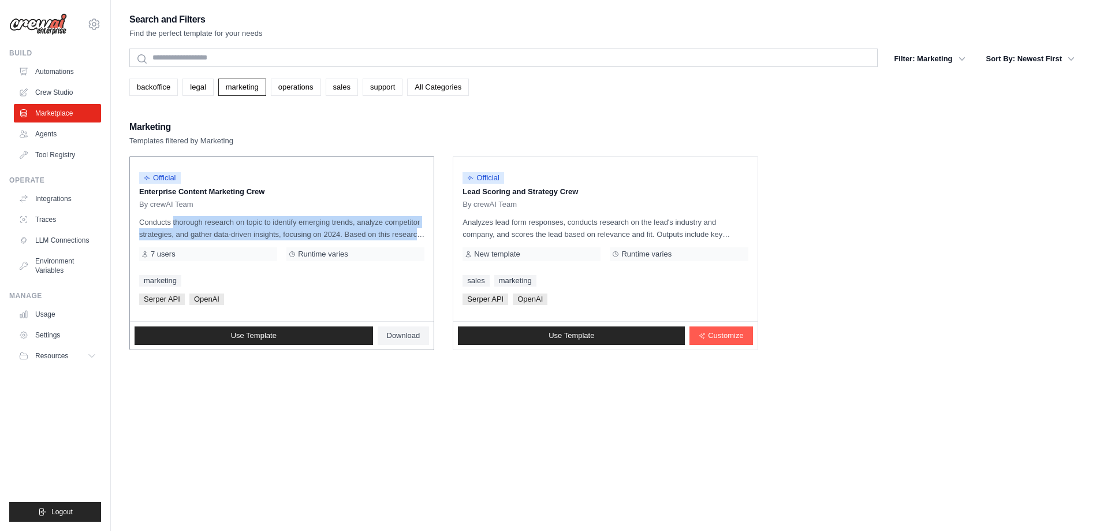
drag, startPoint x: 137, startPoint y: 220, endPoint x: 424, endPoint y: 233, distance: 287.2
click at [424, 233] on div "Official Enterprise Content Marketing Crew By crewAI Team Conducts thorough res…" at bounding box center [282, 238] width 304 height 165
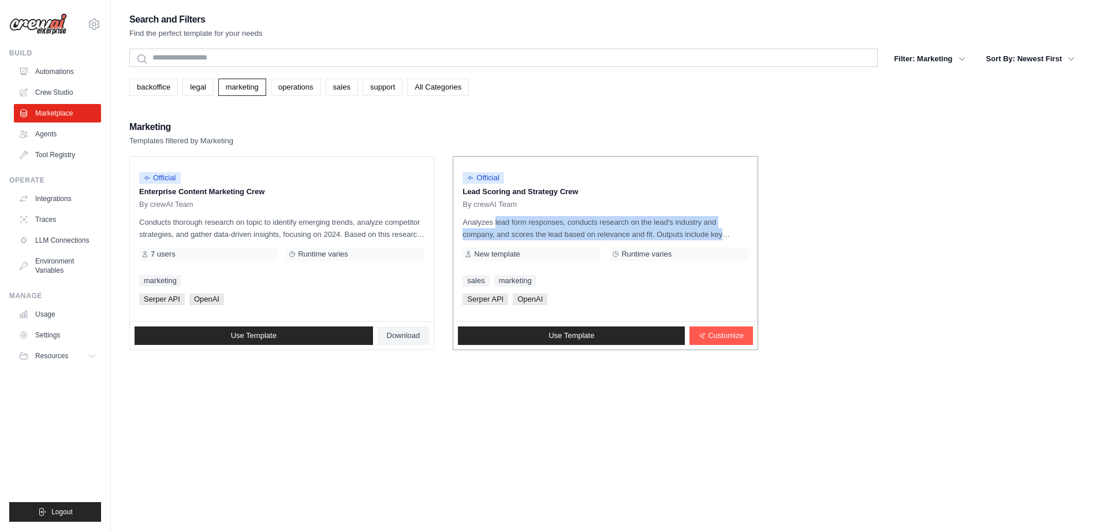
drag, startPoint x: 721, startPoint y: 236, endPoint x: 458, endPoint y: 219, distance: 263.3
click at [458, 219] on div "Official Lead Scoring and Strategy Crew By crewAI Team Analyzes lead form respo…" at bounding box center [605, 238] width 304 height 165
click at [630, 120] on div "Marketing Templates filtered by Marketing" at bounding box center [605, 133] width 952 height 28
click at [946, 137] on div "Marketing Templates filtered by Marketing" at bounding box center [605, 133] width 952 height 28
click at [924, 249] on ul "Official Enterprise Content Marketing Crew By crewAI Team Conducts thorough res…" at bounding box center [605, 253] width 952 height 194
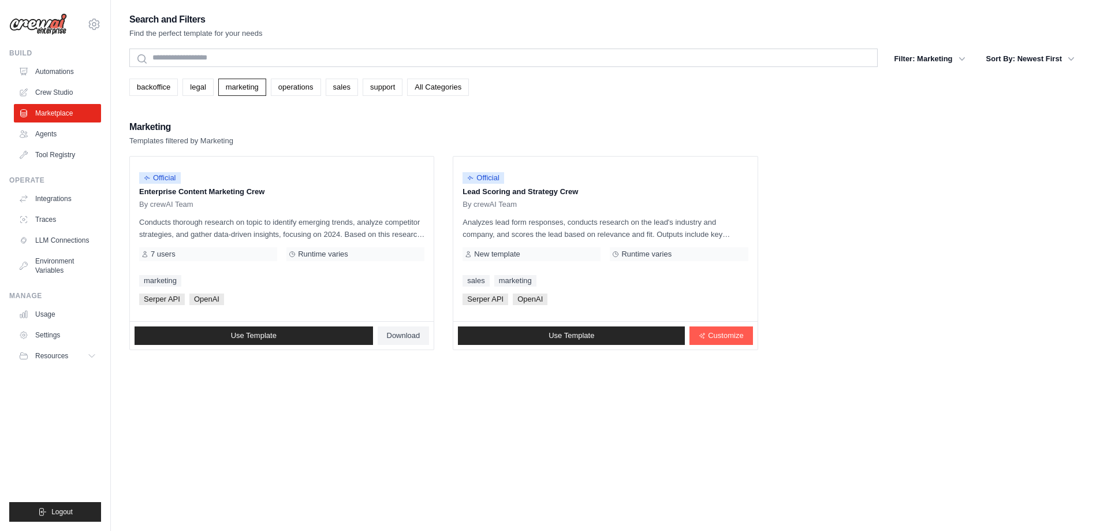
click at [899, 372] on div "Search and Filters Find the perfect template for your needs Search Filter: Mark…" at bounding box center [605, 277] width 952 height 531
click at [640, 363] on div "Search and Filters Find the perfect template for your needs Search Filter: Mark…" at bounding box center [605, 277] width 952 height 531
drag, startPoint x: 477, startPoint y: 372, endPoint x: 483, endPoint y: 373, distance: 5.8
click at [481, 373] on div "Search and Filters Find the perfect template for your needs Search Filter: Mark…" at bounding box center [605, 277] width 952 height 531
